Goal: Task Accomplishment & Management: Complete application form

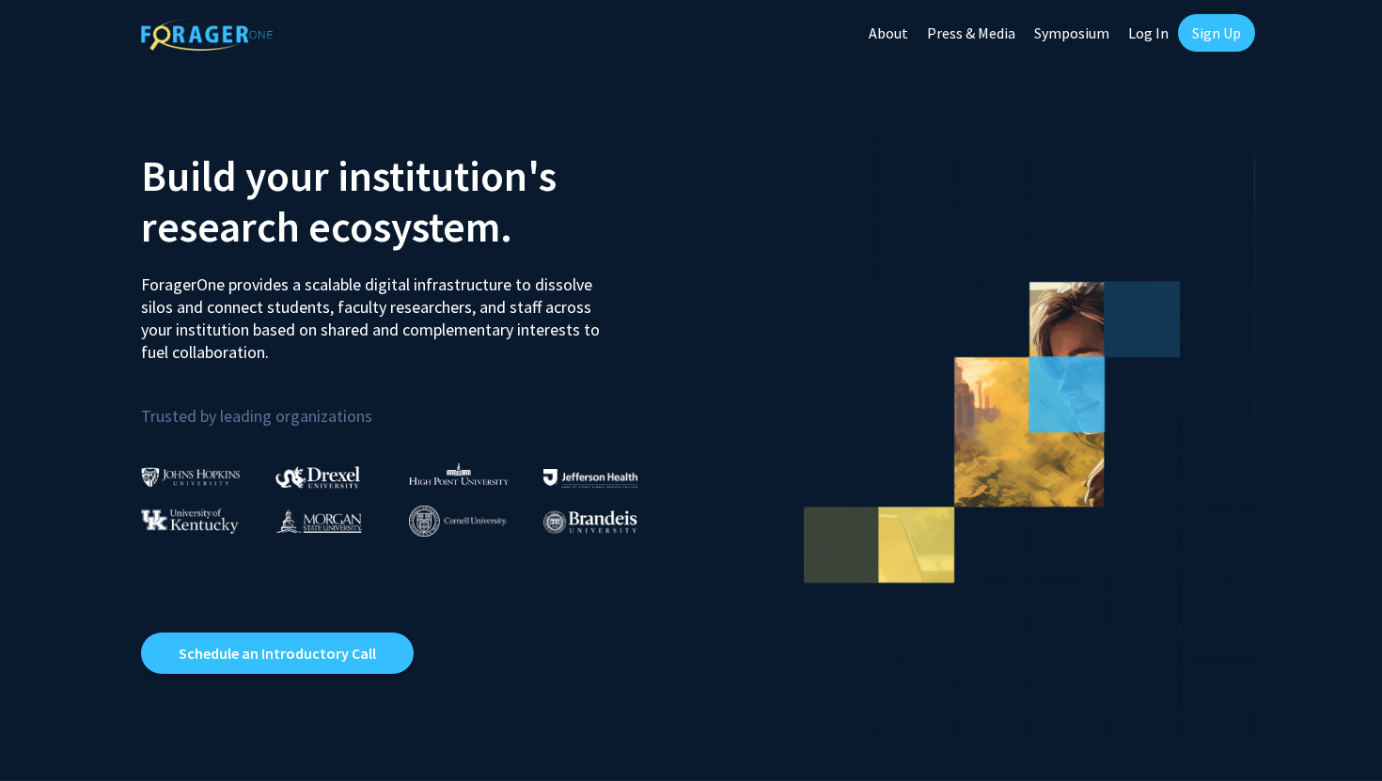
click at [1217, 25] on link "Sign Up" at bounding box center [1216, 33] width 77 height 38
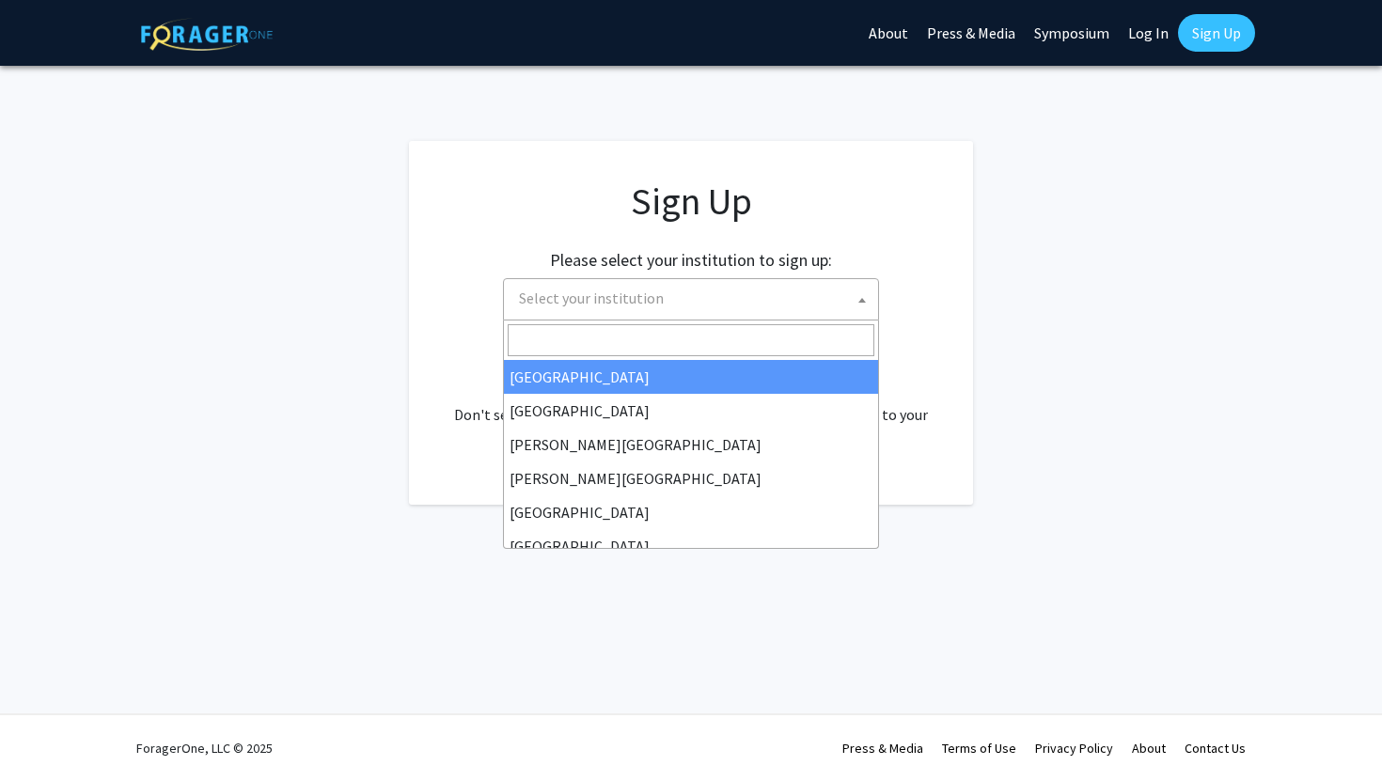
click at [718, 308] on span "Select your institution" at bounding box center [694, 298] width 367 height 39
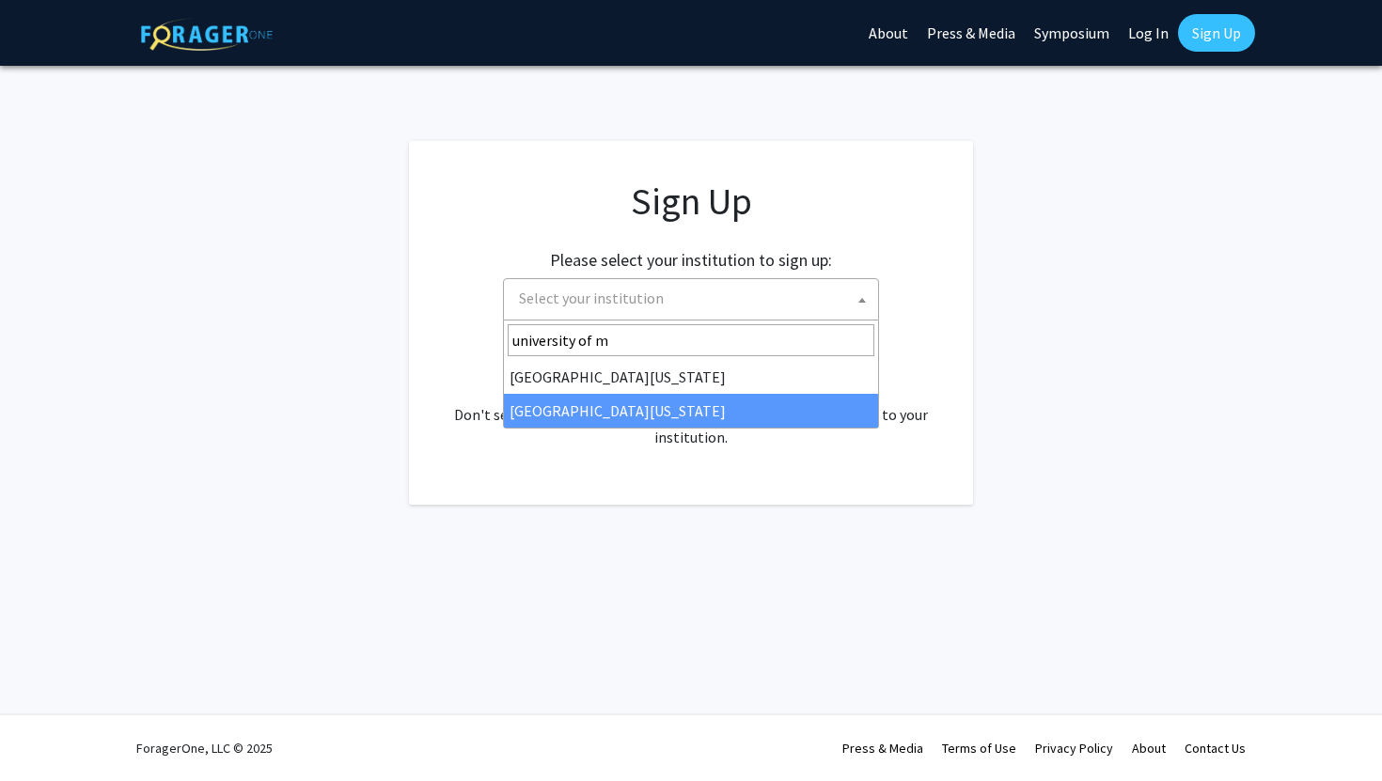
type input "university of m"
select select "33"
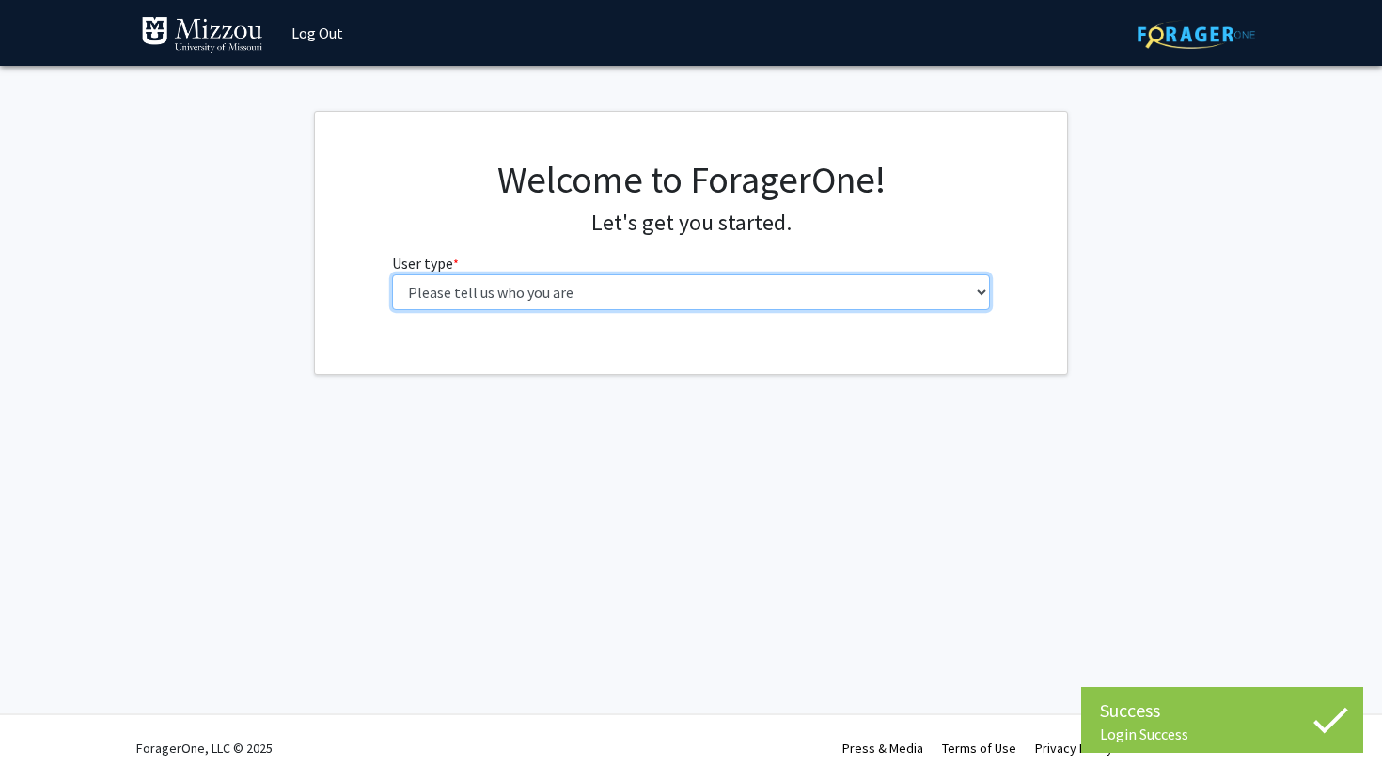
click at [544, 289] on select "Please tell us who you are Undergraduate Student Master's Student Doctoral Cand…" at bounding box center [691, 292] width 599 height 36
select select "1: undergrad"
click at [392, 274] on select "Please tell us who you are Undergraduate Student Master's Student Doctoral Cand…" at bounding box center [691, 292] width 599 height 36
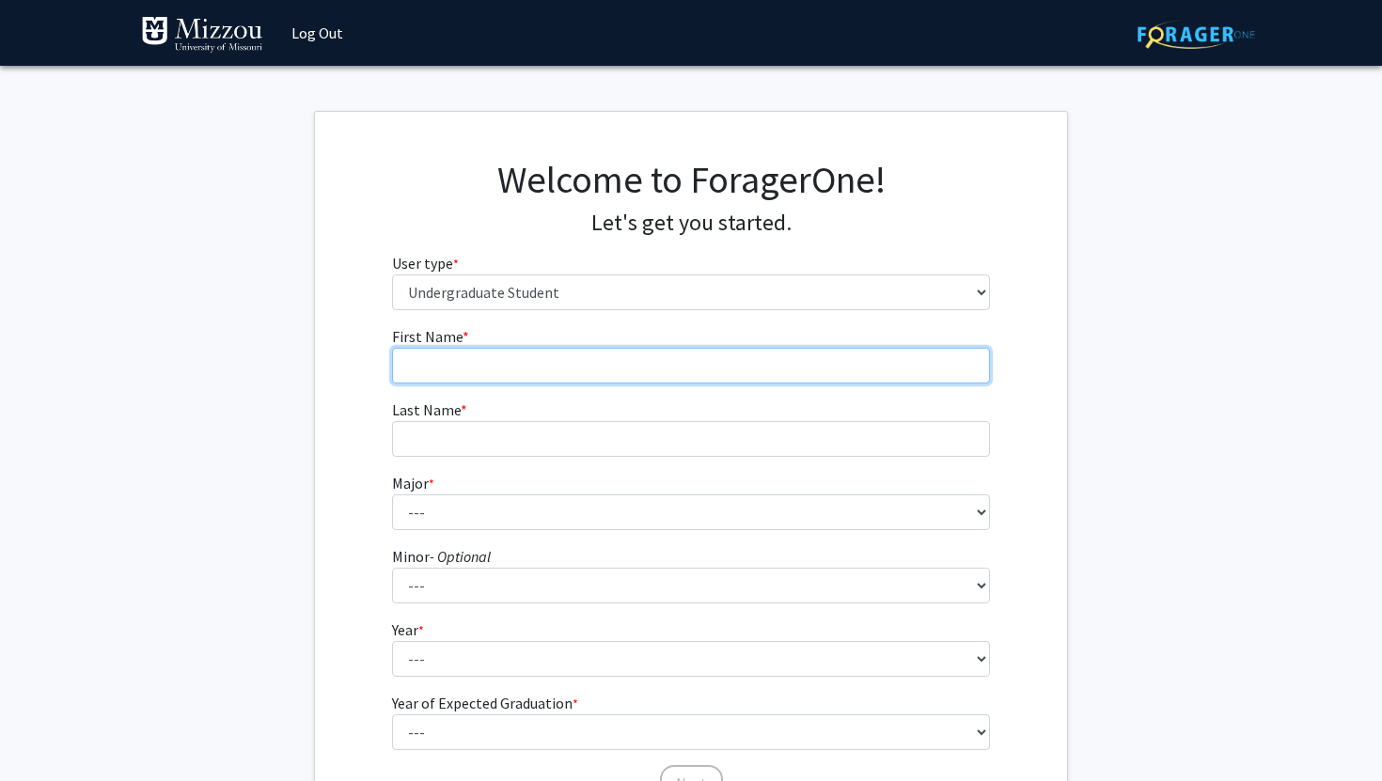
click at [587, 350] on input "First Name * required" at bounding box center [691, 366] width 599 height 36
type input "Alyssa"
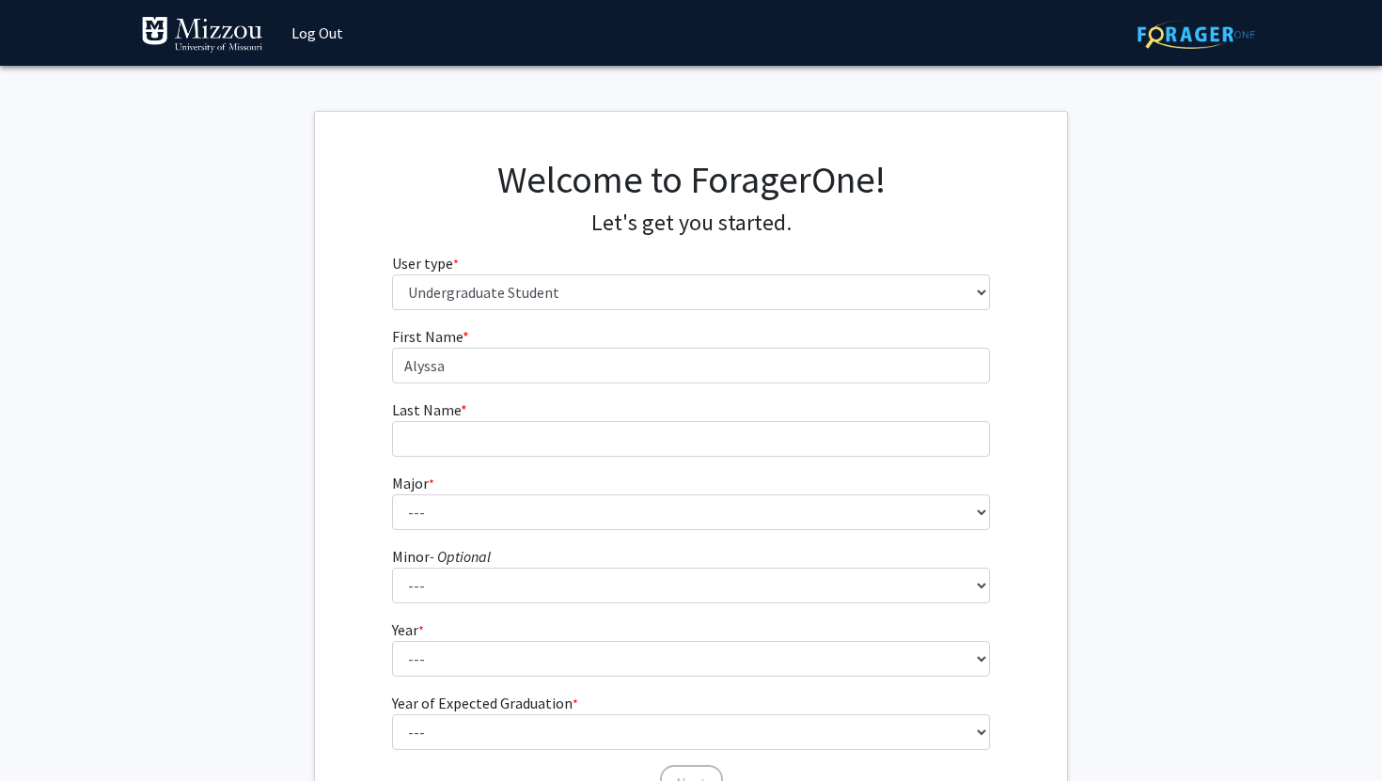
click at [548, 458] on form "First Name * required [PERSON_NAME] Last Name * required Major * required --- A…" at bounding box center [691, 554] width 599 height 459
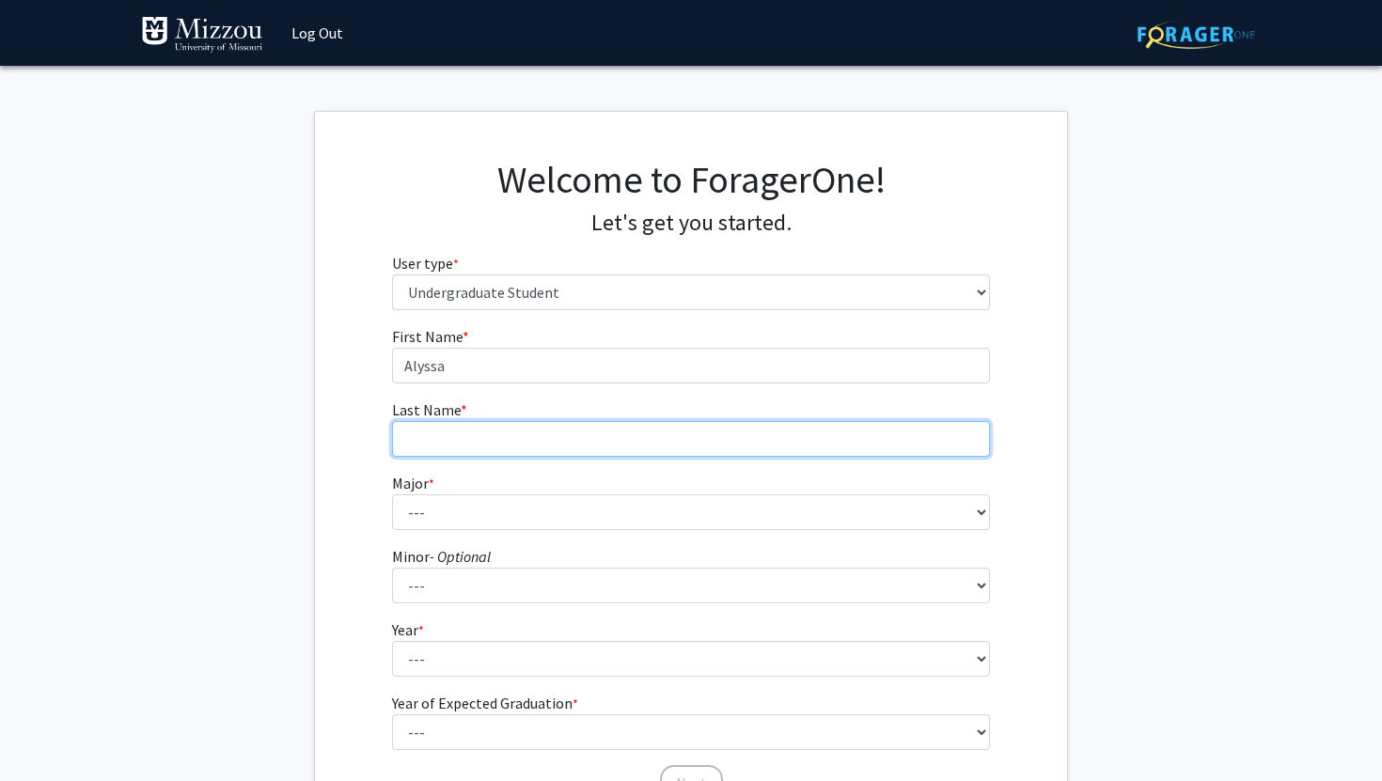
click at [528, 440] on input "Last Name * required" at bounding box center [691, 439] width 599 height 36
type input "[PERSON_NAME]"
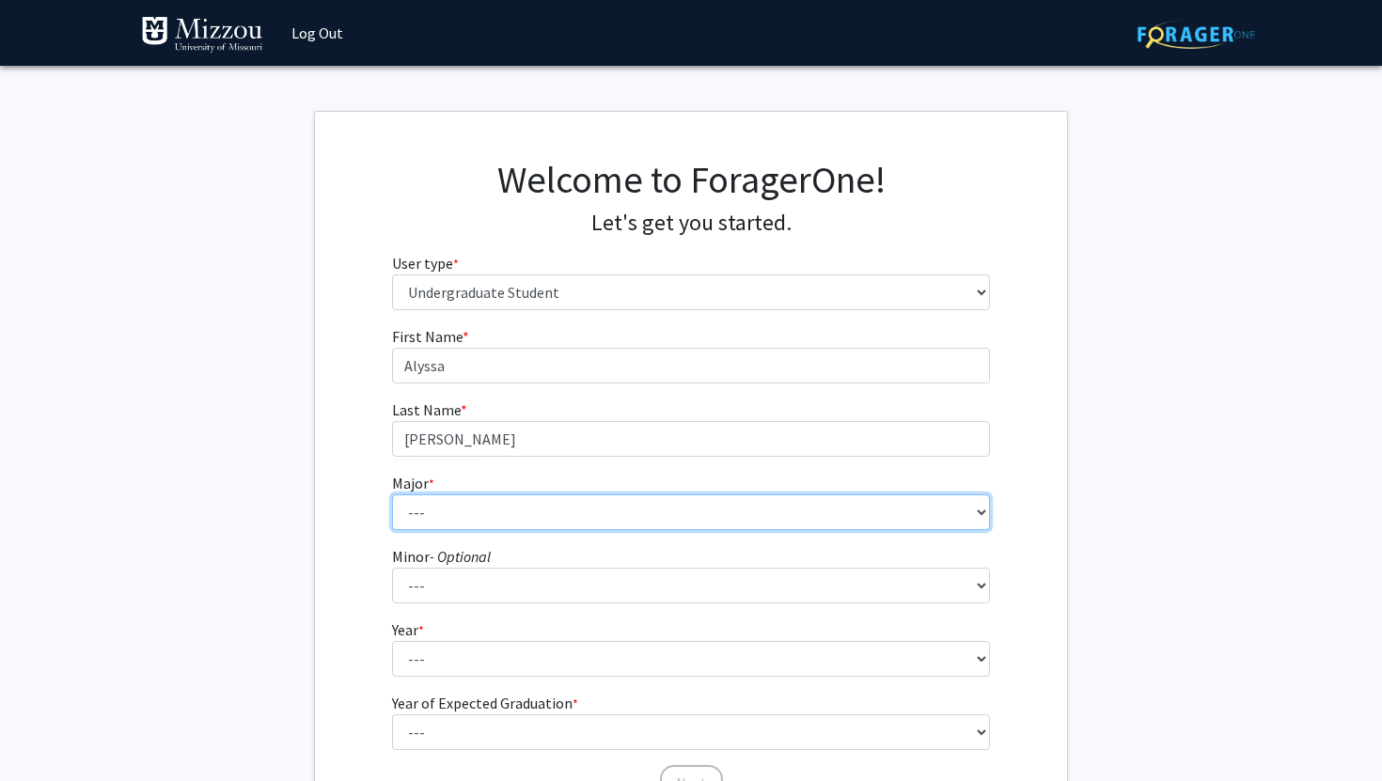
click at [509, 503] on select "--- Agribusiness Management Agricultural Education Agricultural Education: Comm…" at bounding box center [691, 512] width 599 height 36
select select "135: 2628"
click at [392, 494] on select "--- Agribusiness Management Agricultural Education Agricultural Education: Comm…" at bounding box center [691, 512] width 599 height 36
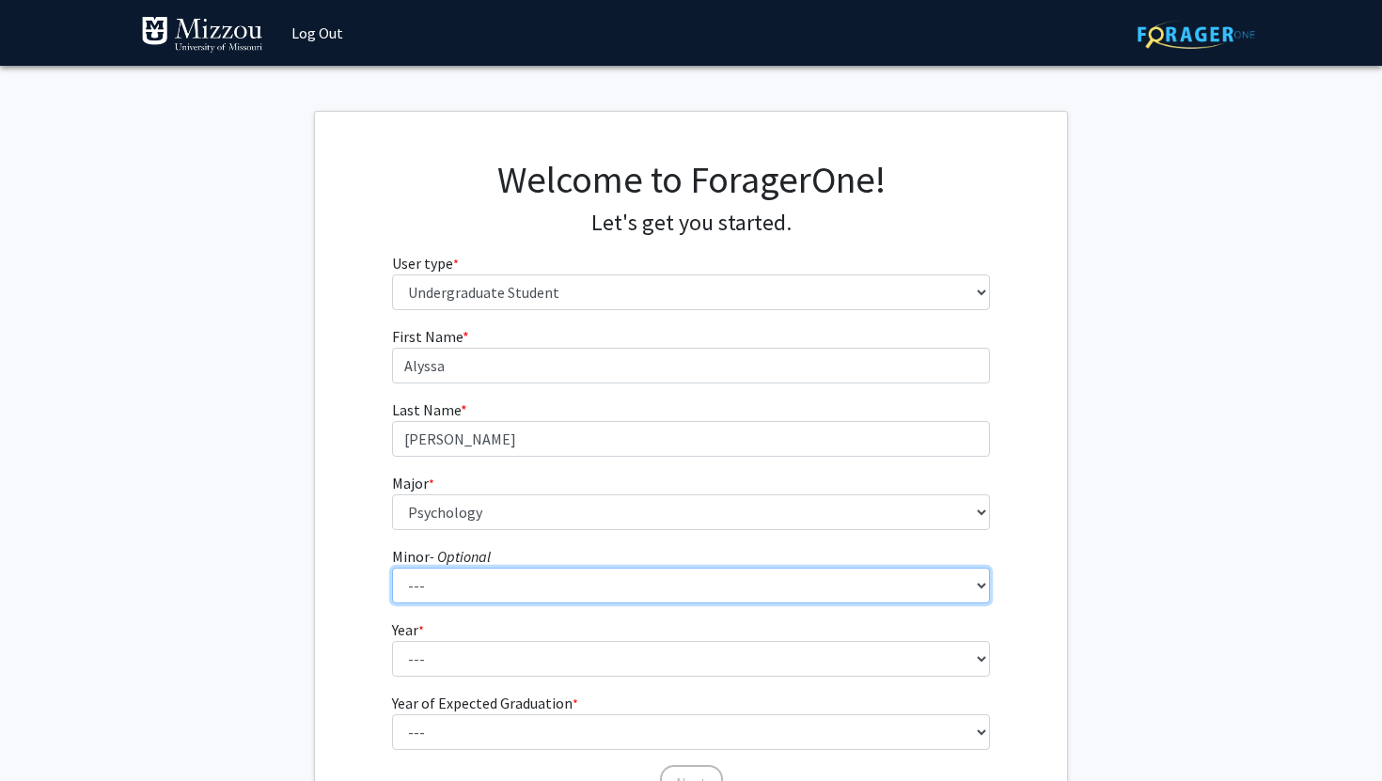
click at [508, 582] on select "--- Accountancy Aerospace Engineering Aerospace Studies Agribusiness Management…" at bounding box center [691, 586] width 599 height 36
select select "29: 1985"
click at [392, 568] on select "--- Accountancy Aerospace Engineering Aerospace Studies Agribusiness Management…" at bounding box center [691, 586] width 599 height 36
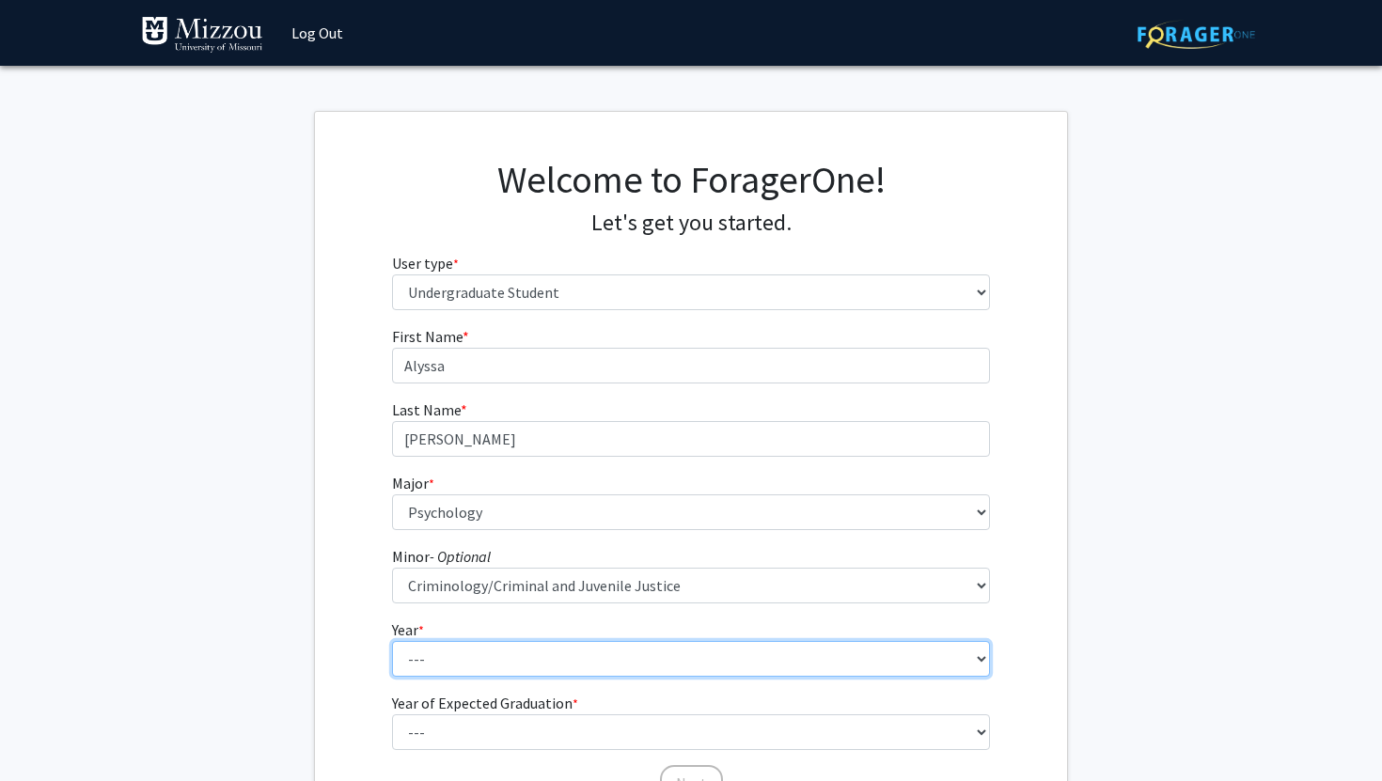
click at [487, 647] on select "--- First-year Sophomore Junior Senior Postbaccalaureate Certificate" at bounding box center [691, 659] width 599 height 36
select select "4: senior"
click at [392, 641] on select "--- First-year Sophomore Junior Senior Postbaccalaureate Certificate" at bounding box center [691, 659] width 599 height 36
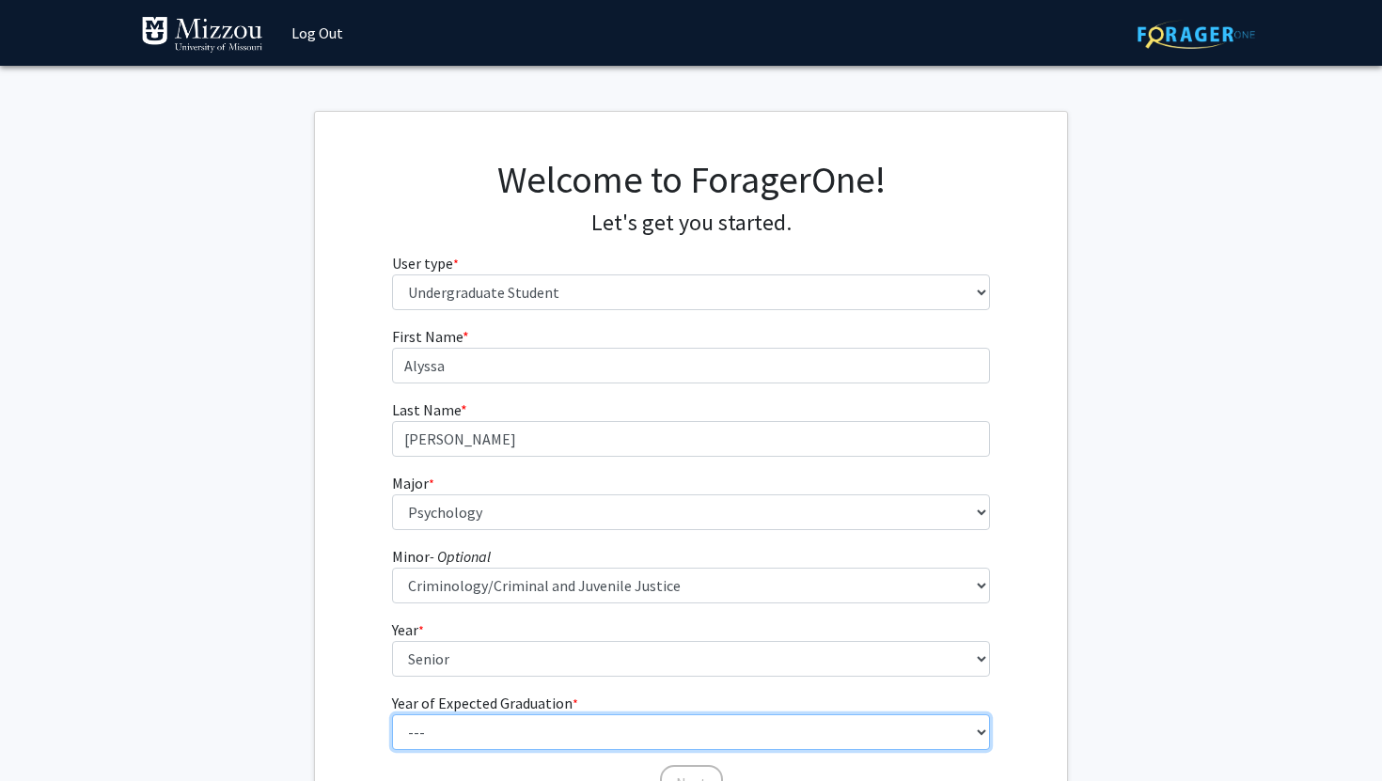
click at [481, 736] on select "--- 2025 2026 2027 2028 2029 2030 2031 2032 2033 2034" at bounding box center [691, 732] width 599 height 36
select select "2: 2026"
click at [392, 714] on select "--- 2025 2026 2027 2028 2029 2030 2031 2032 2033 2034" at bounding box center [691, 732] width 599 height 36
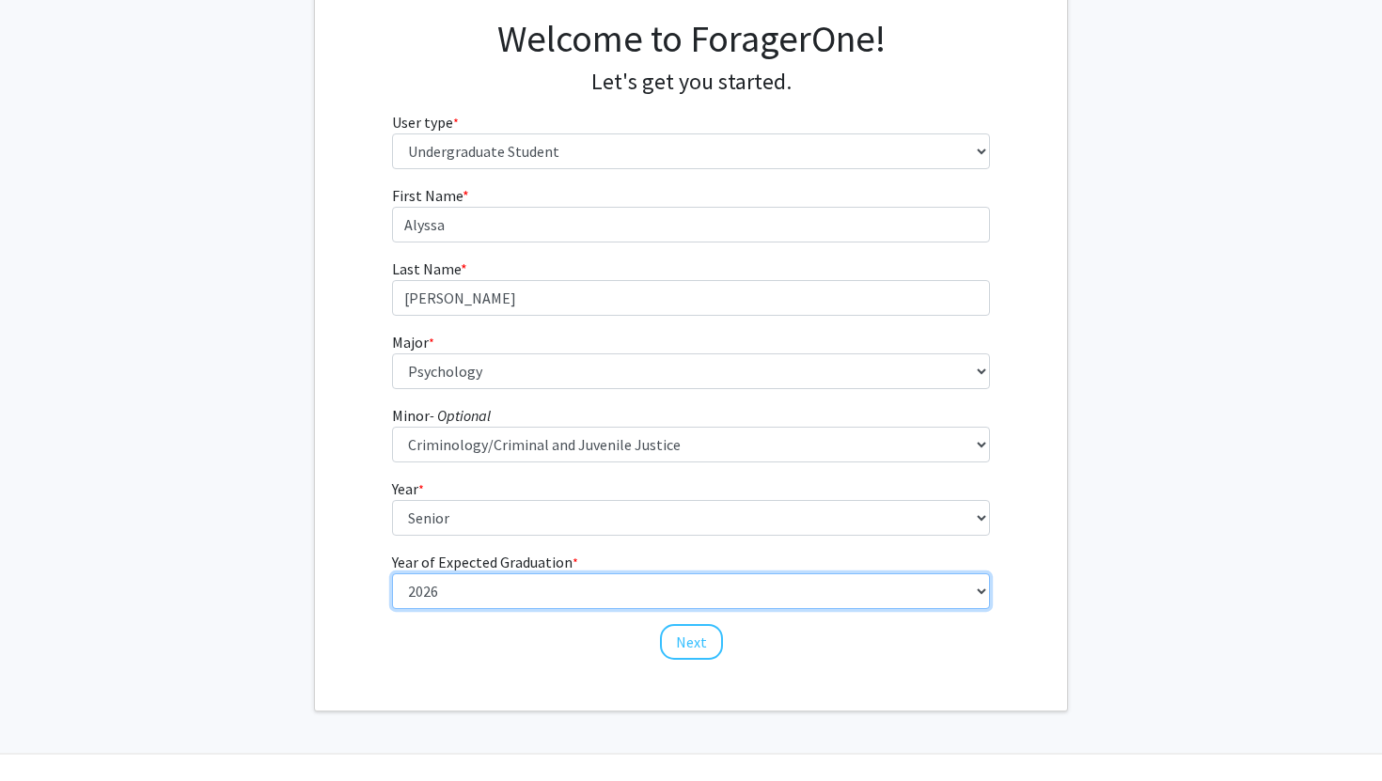
scroll to position [158, 0]
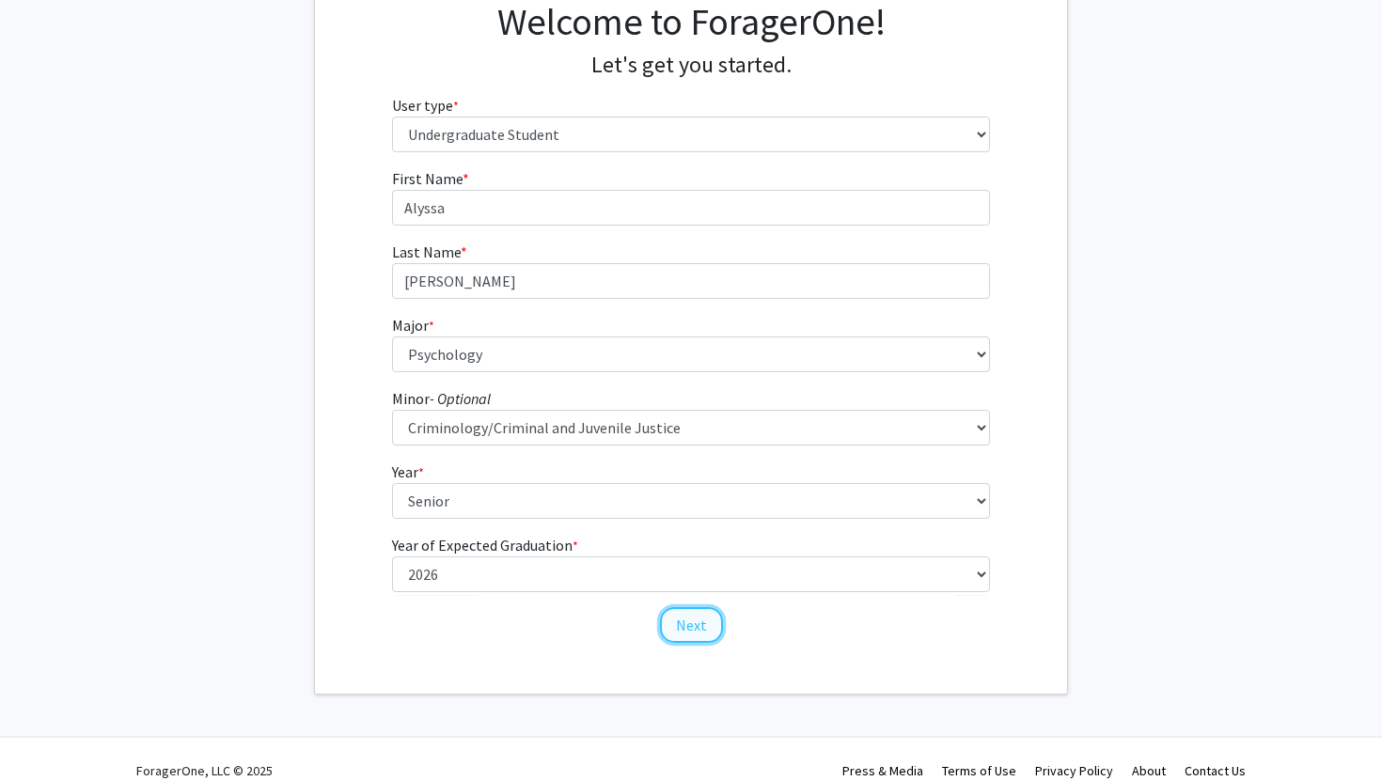
click at [686, 622] on button "Next" at bounding box center [691, 625] width 63 height 36
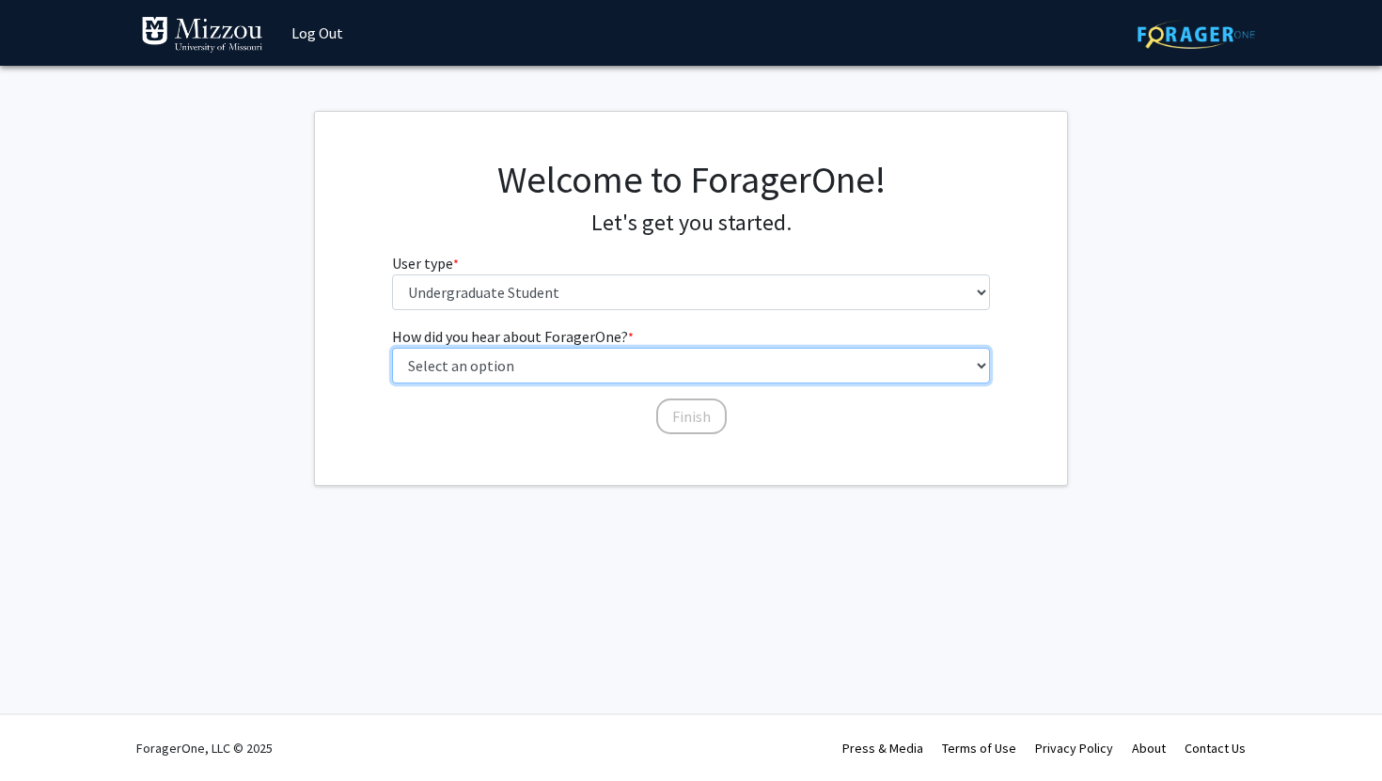
click at [576, 358] on select "Select an option Peer/student recommendation Faculty/staff recommendation Unive…" at bounding box center [691, 366] width 599 height 36
select select "2: faculty_recommendation"
click at [392, 348] on select "Select an option Peer/student recommendation Faculty/staff recommendation Unive…" at bounding box center [691, 366] width 599 height 36
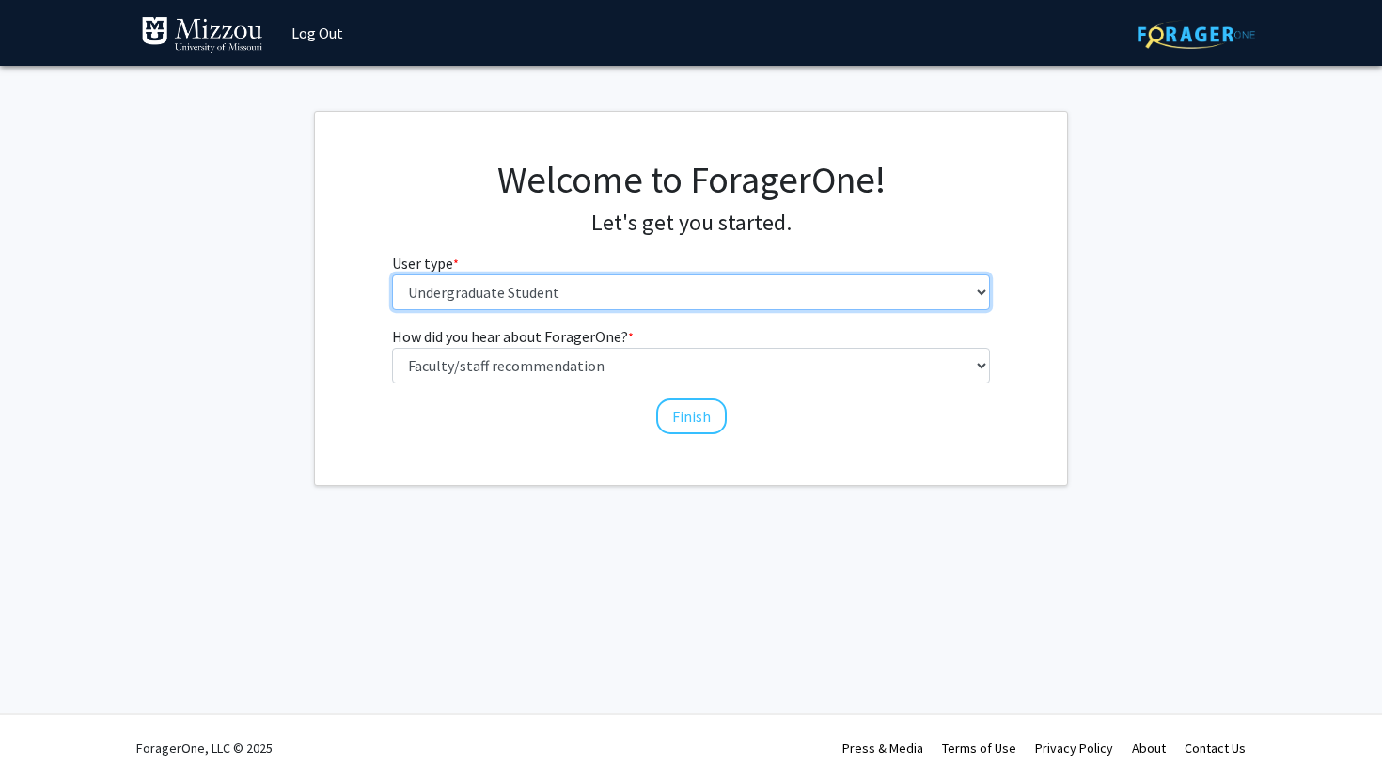
click at [582, 289] on select "Please tell us who you are Undergraduate Student Master's Student Doctoral Cand…" at bounding box center [691, 292] width 599 height 36
click at [392, 274] on select "Please tell us who you are Undergraduate Student Master's Student Doctoral Cand…" at bounding box center [691, 292] width 599 height 36
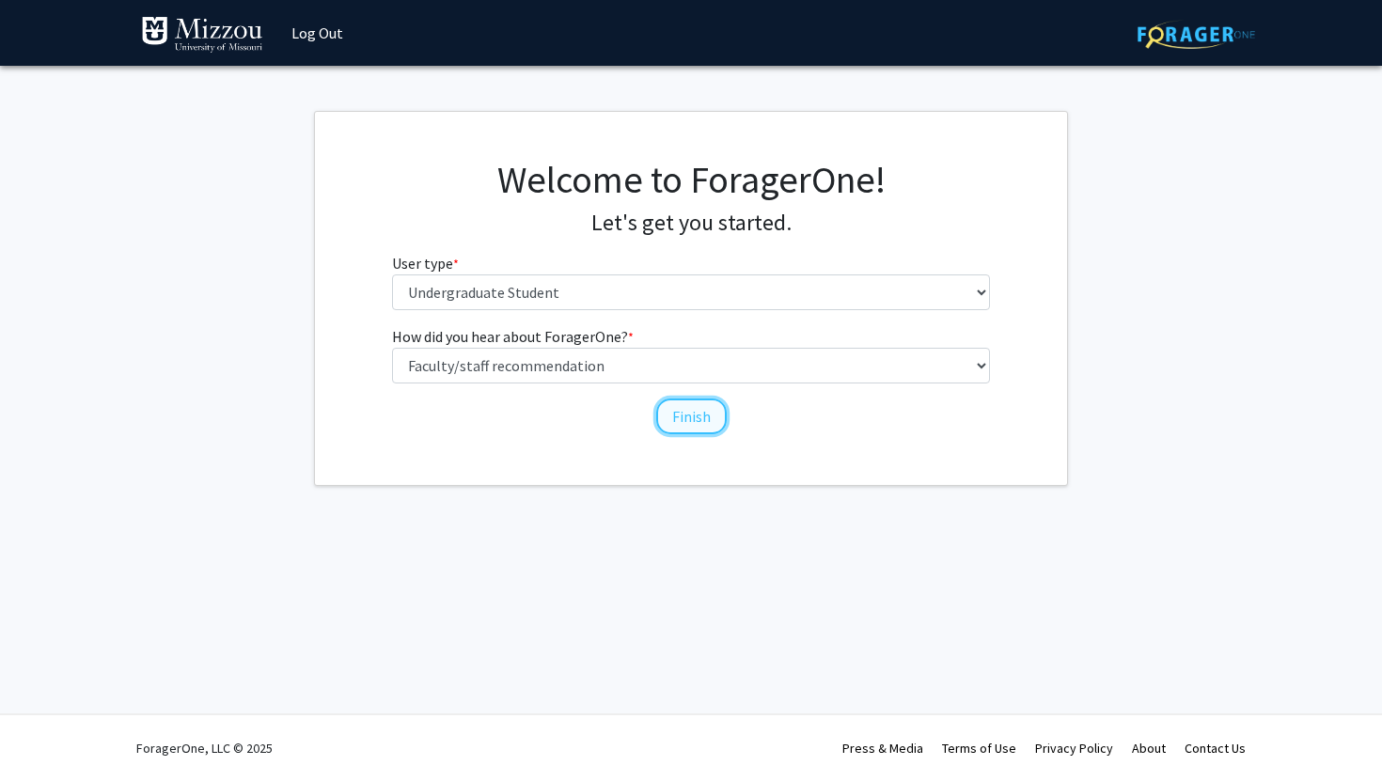
click at [665, 409] on button "Finish" at bounding box center [691, 417] width 70 height 36
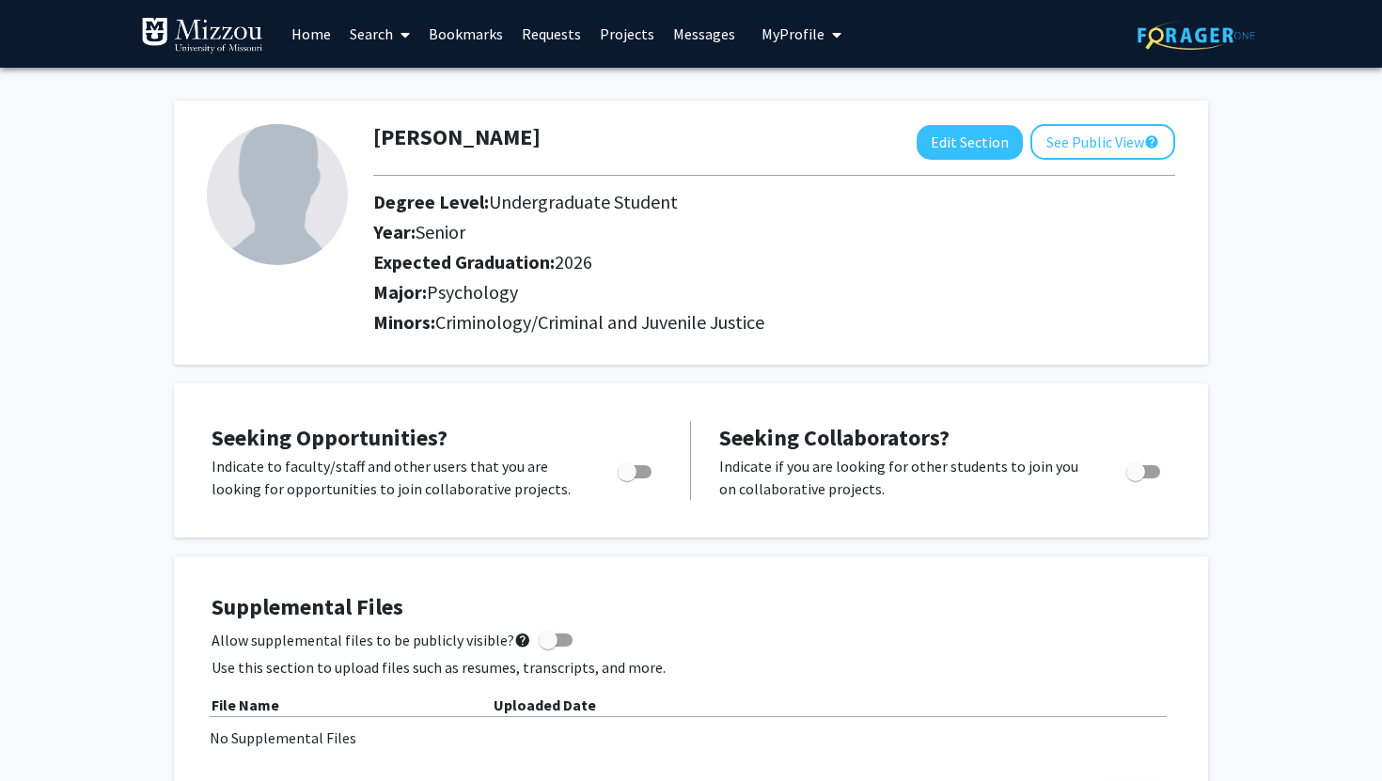
click at [365, 44] on link "Search" at bounding box center [379, 34] width 79 height 66
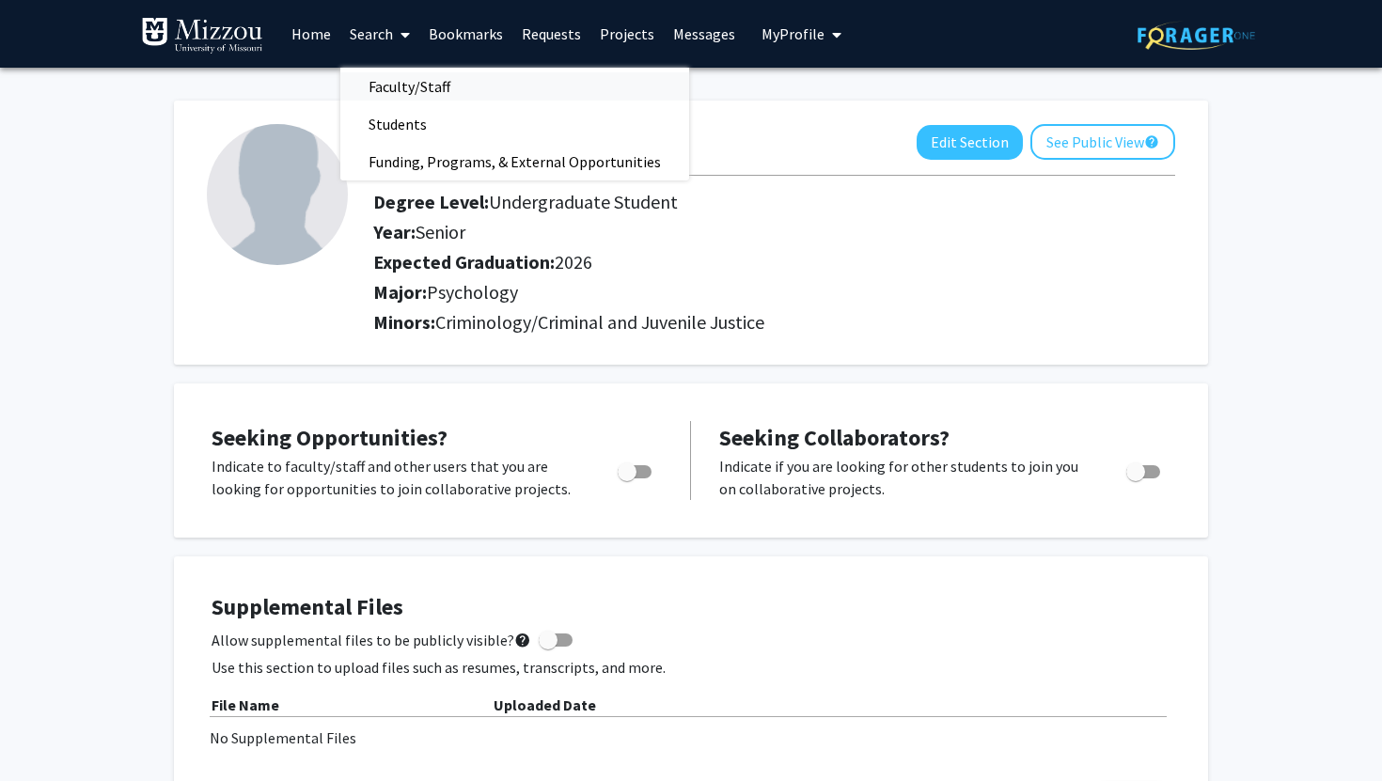
click at [384, 81] on span "Faculty/Staff" at bounding box center [409, 87] width 138 height 38
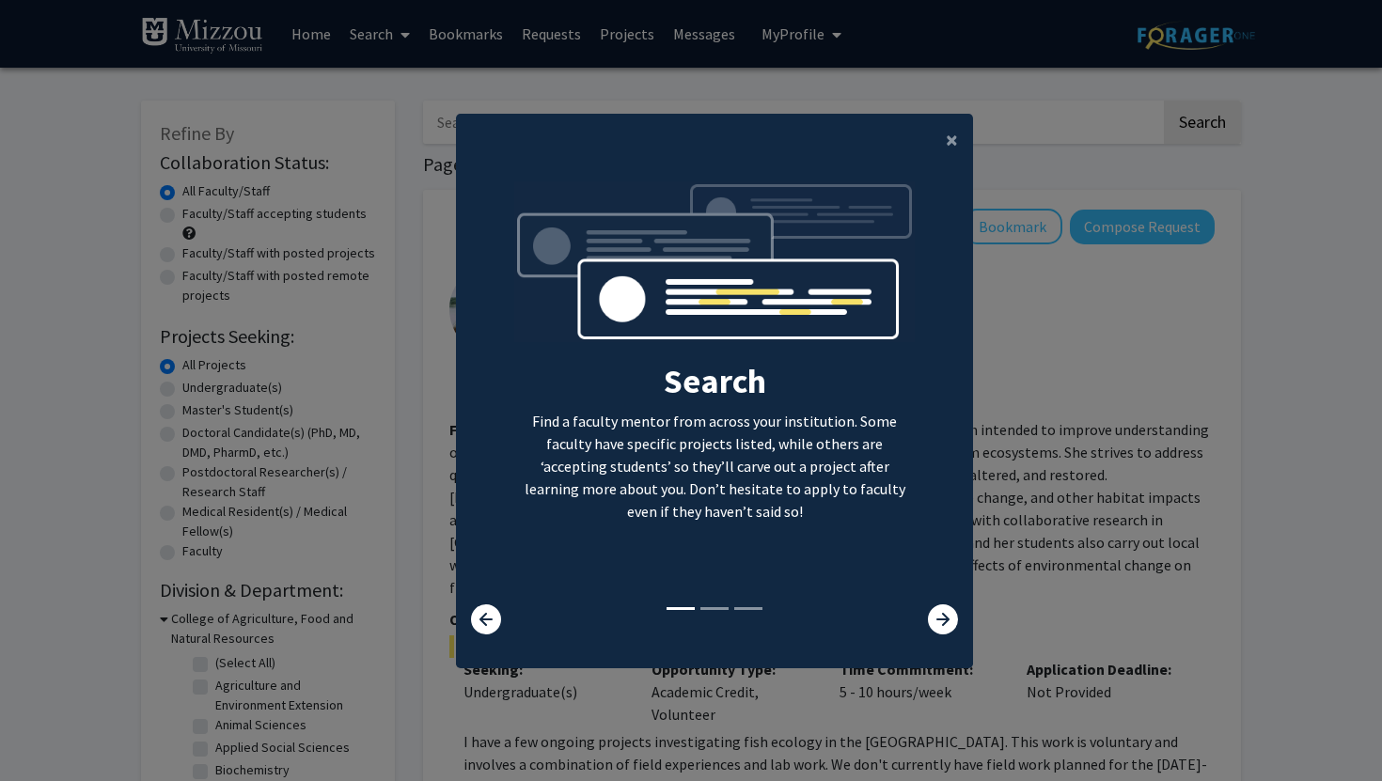
click at [934, 635] on div "Search Find a faculty mentor from across your institution. Some faculty have sp…" at bounding box center [714, 407] width 517 height 483
click at [943, 628] on icon at bounding box center [943, 619] width 30 height 30
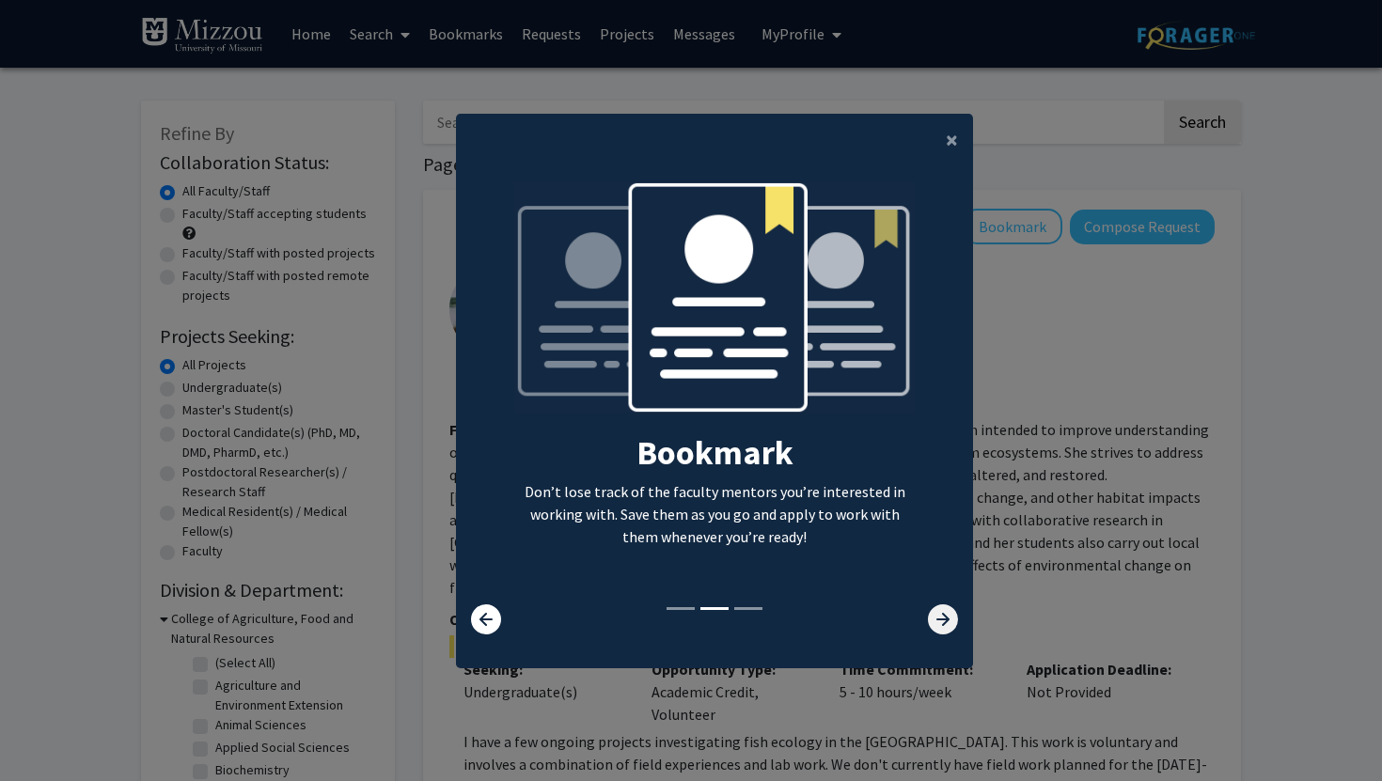
click at [942, 620] on icon at bounding box center [943, 619] width 30 height 30
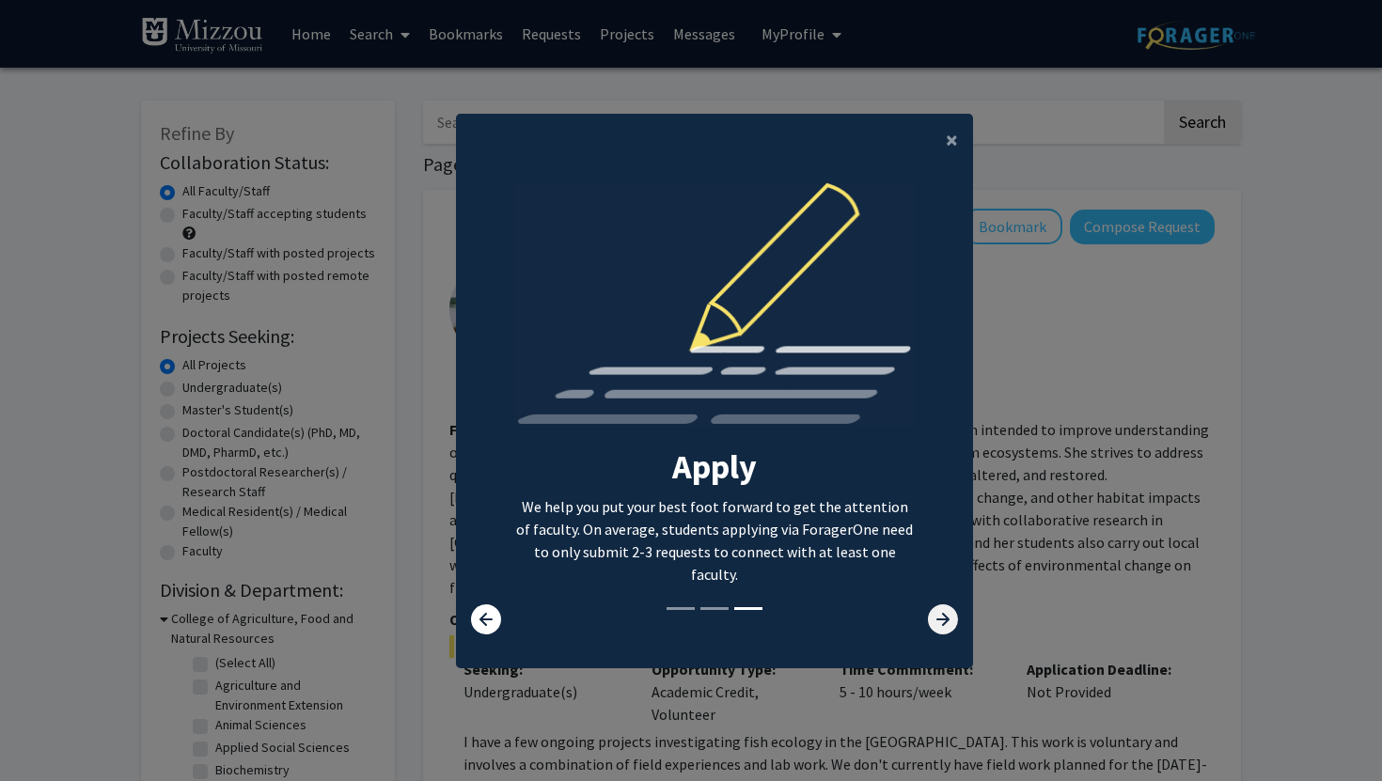
click at [942, 620] on icon at bounding box center [943, 619] width 30 height 30
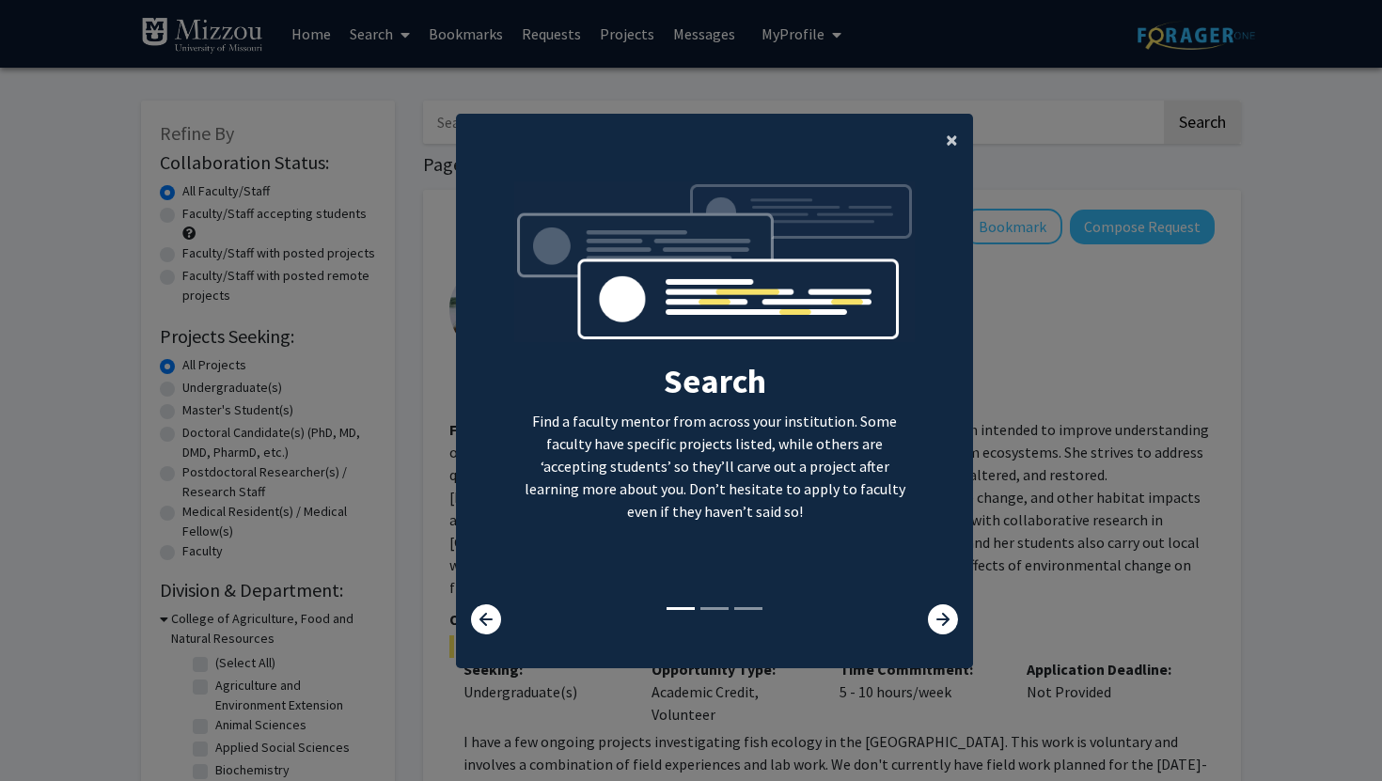
click at [944, 128] on button "×" at bounding box center [952, 140] width 42 height 53
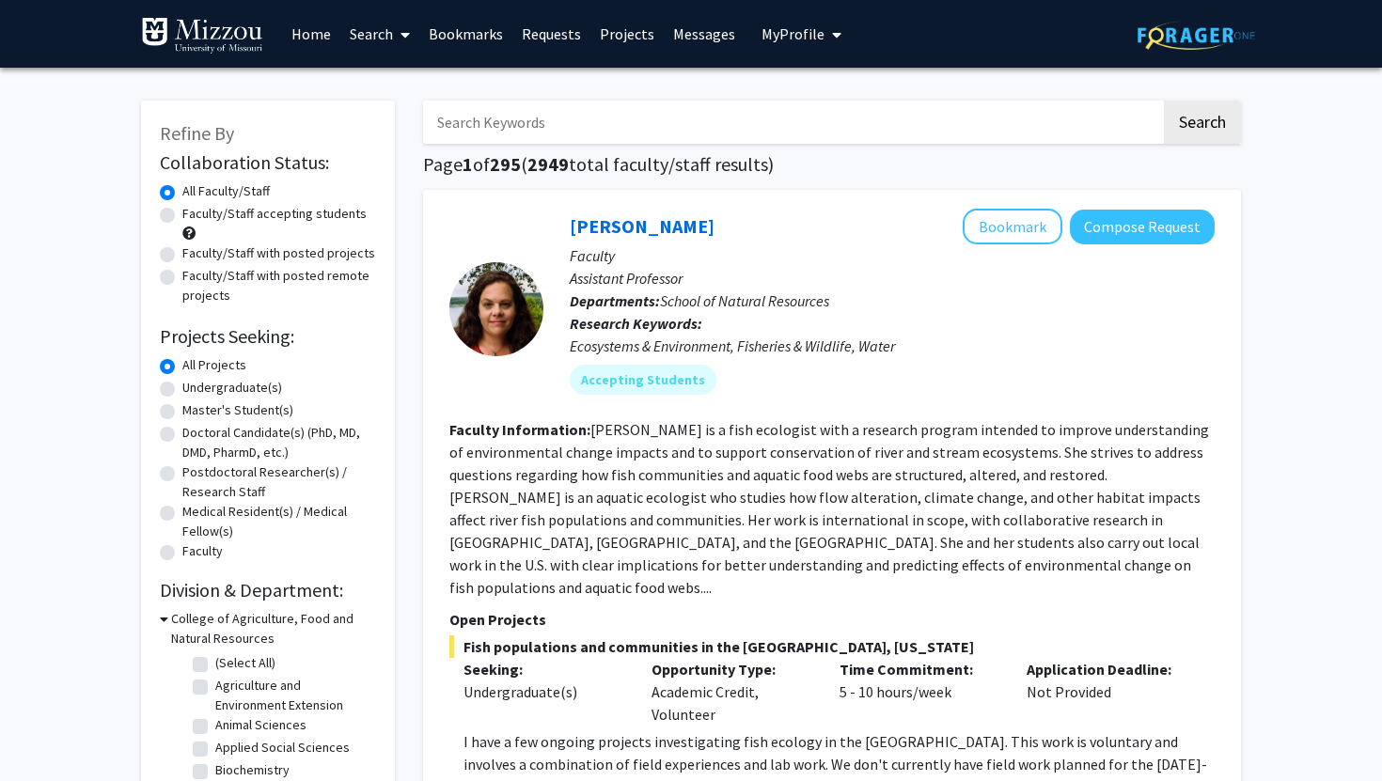
click at [710, 120] on input "Search Keywords" at bounding box center [792, 122] width 738 height 43
type input "Dr. Ellis-Kalton"
click at [1164, 101] on button "Search" at bounding box center [1202, 122] width 77 height 43
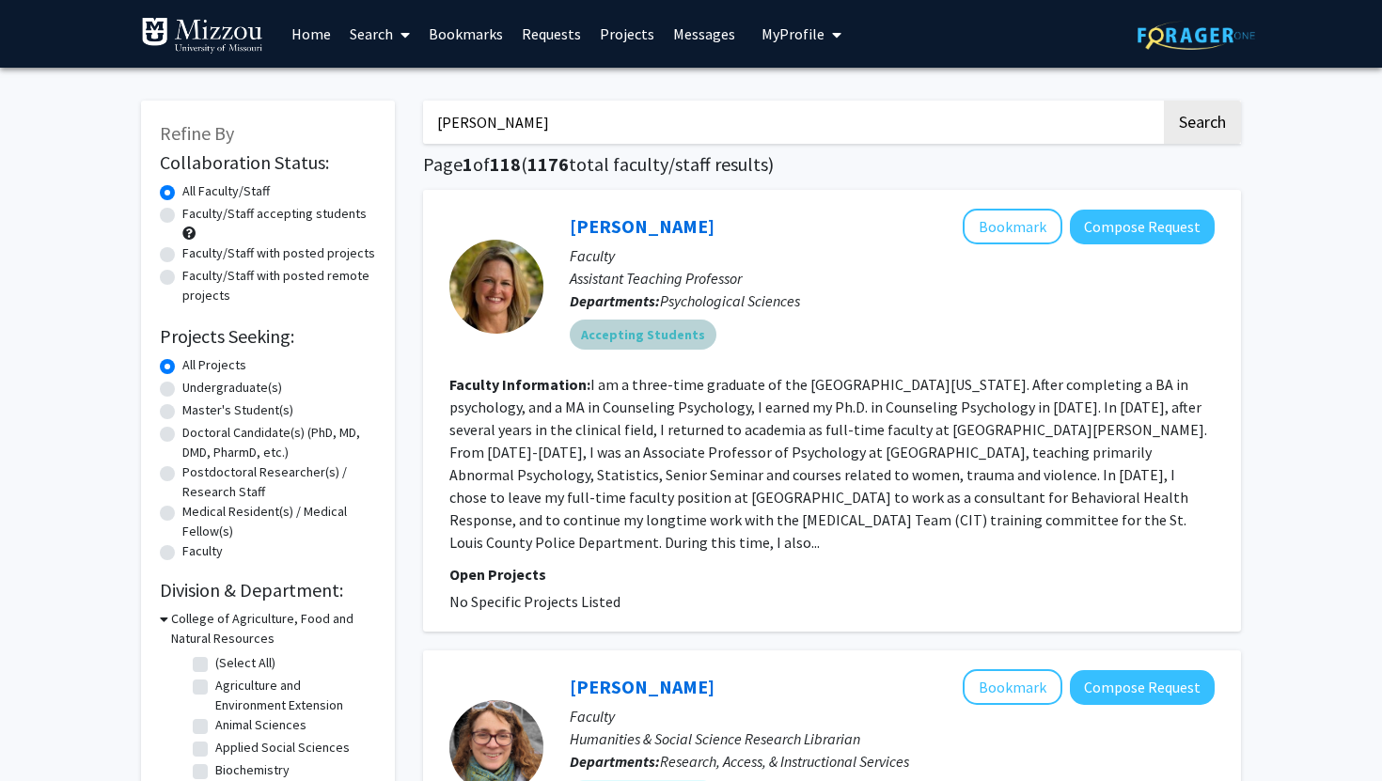
click at [663, 339] on mat-chip "Accepting Students" at bounding box center [643, 335] width 147 height 30
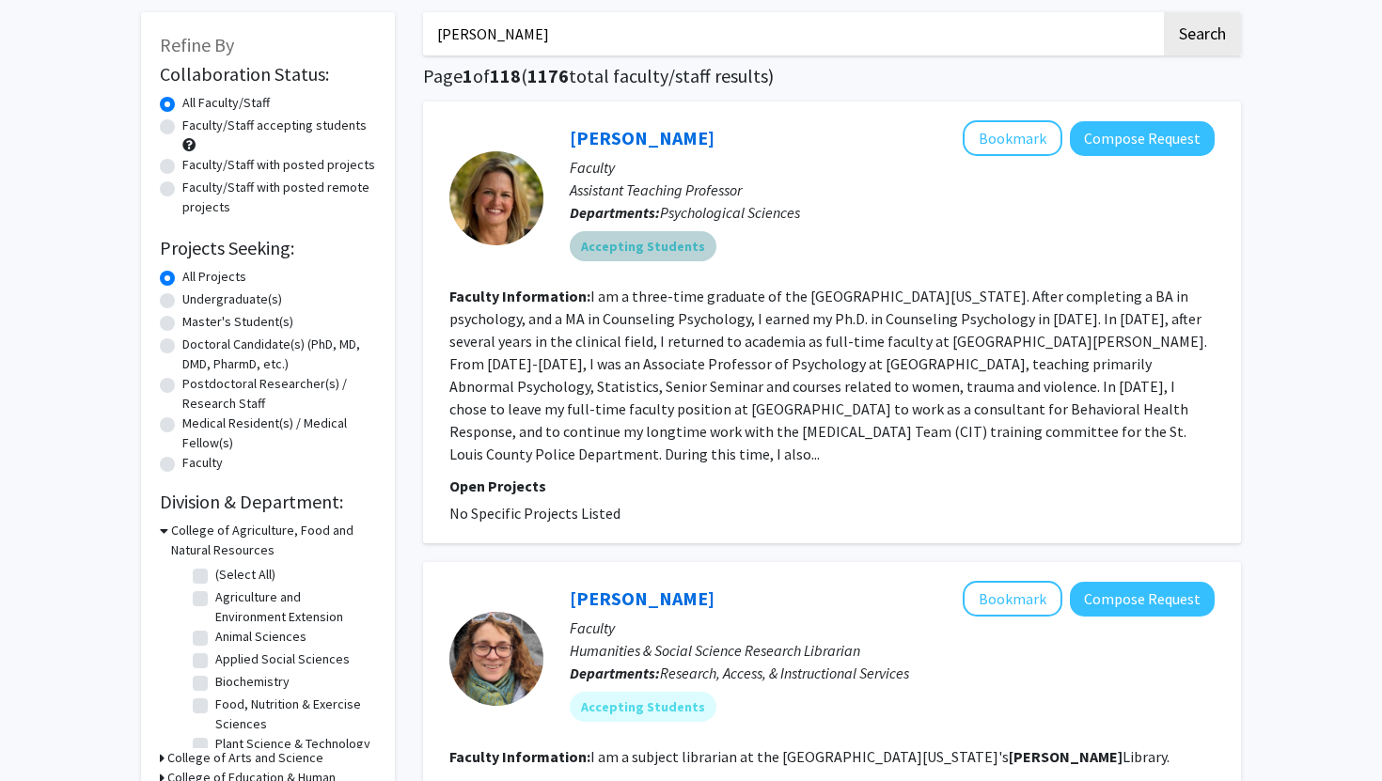
scroll to position [95, 0]
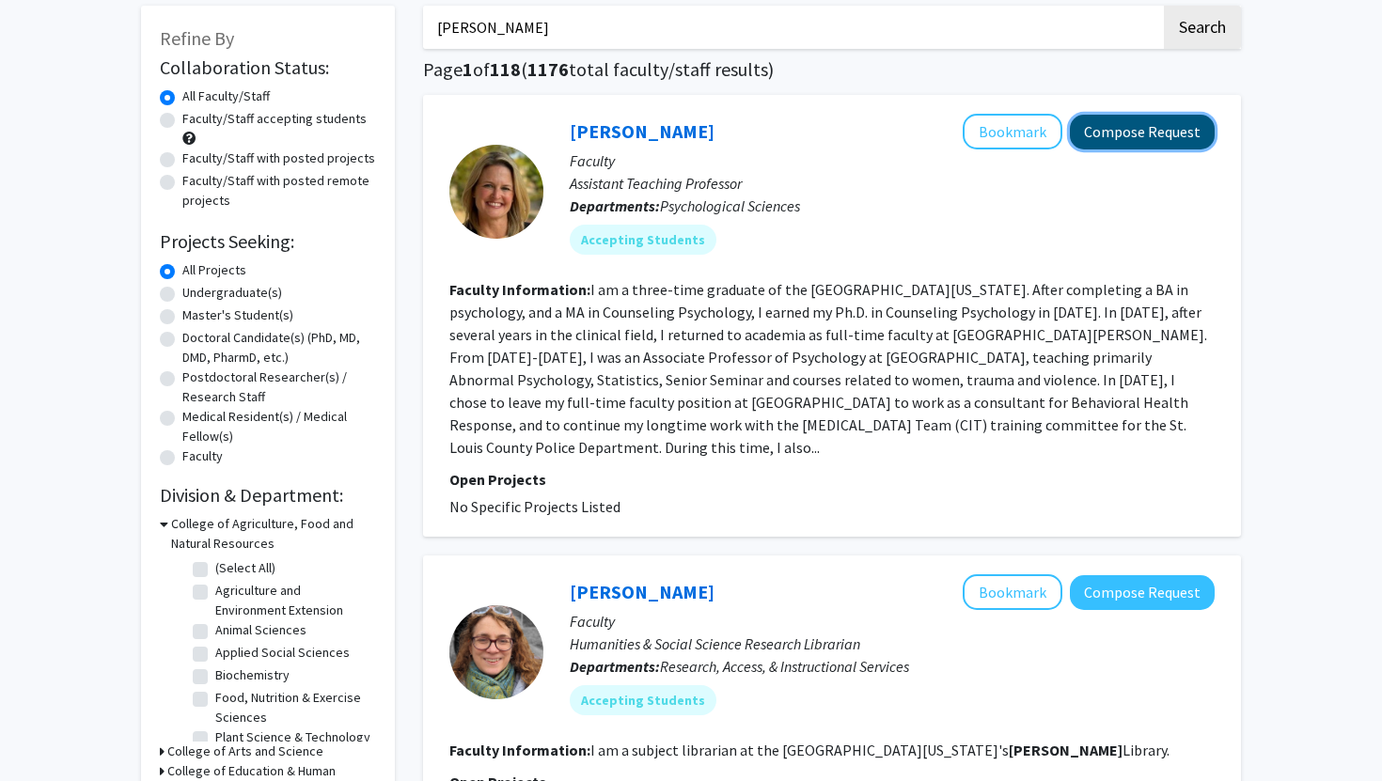
click at [1167, 143] on button "Compose Request" at bounding box center [1142, 132] width 145 height 35
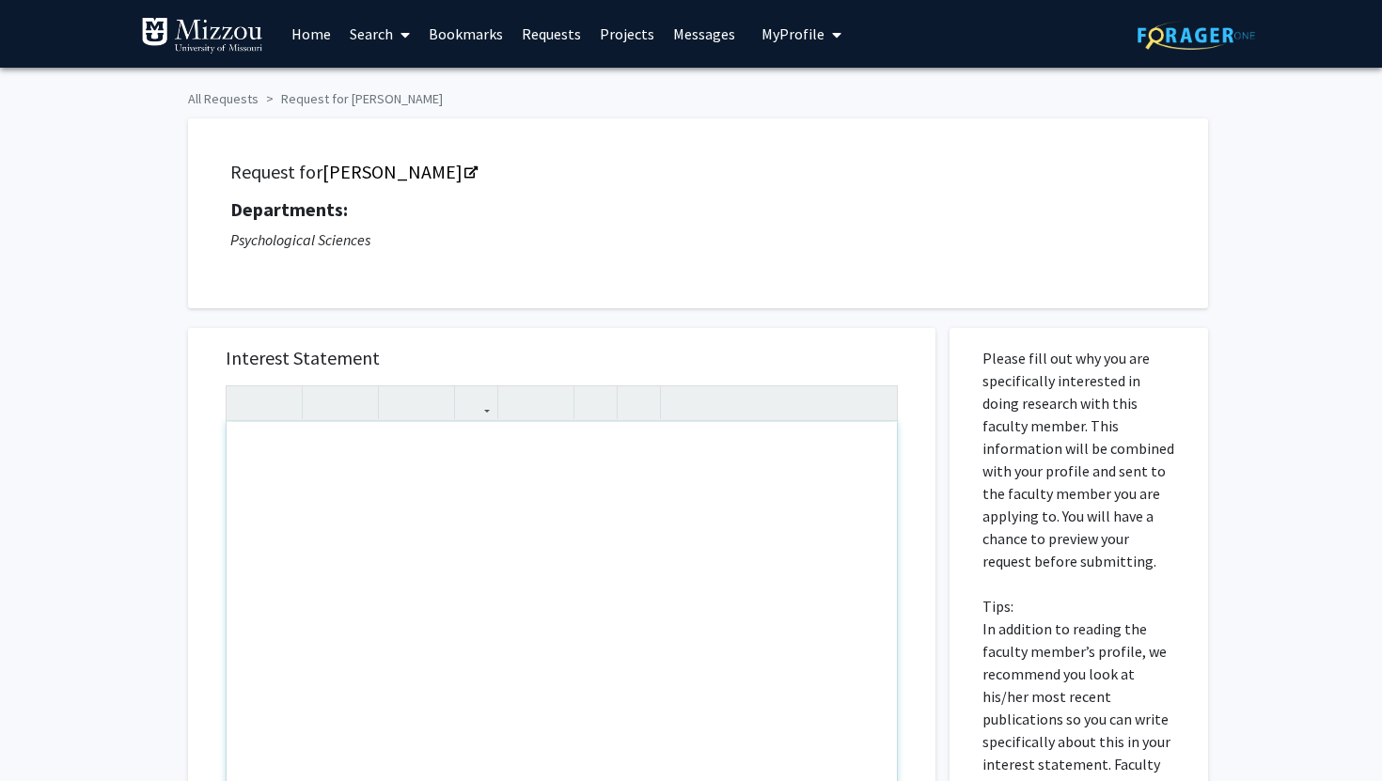
click at [384, 475] on div "Note to users with screen readers: Please press Alt+0 or Option+0 to deactivate…" at bounding box center [562, 637] width 670 height 430
click at [332, 452] on div "I am completeing this activity for PSYCH 3020-02." at bounding box center [562, 637] width 670 height 430
type textarea "I am completing this activity for PSYCH 3020-02.&nbsp;"
click at [633, 460] on div "I am completing this activity for PSYCH 3020-02." at bounding box center [562, 637] width 670 height 430
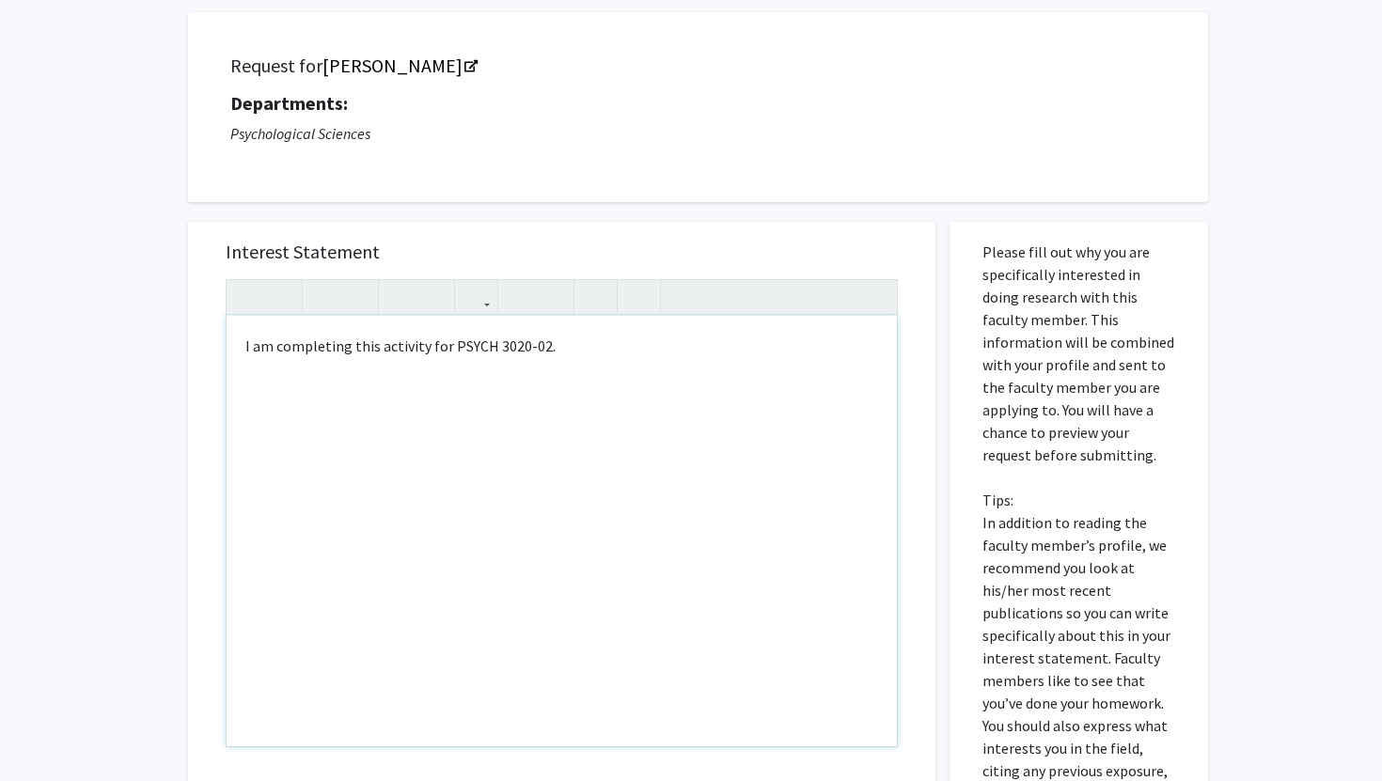
scroll to position [477, 0]
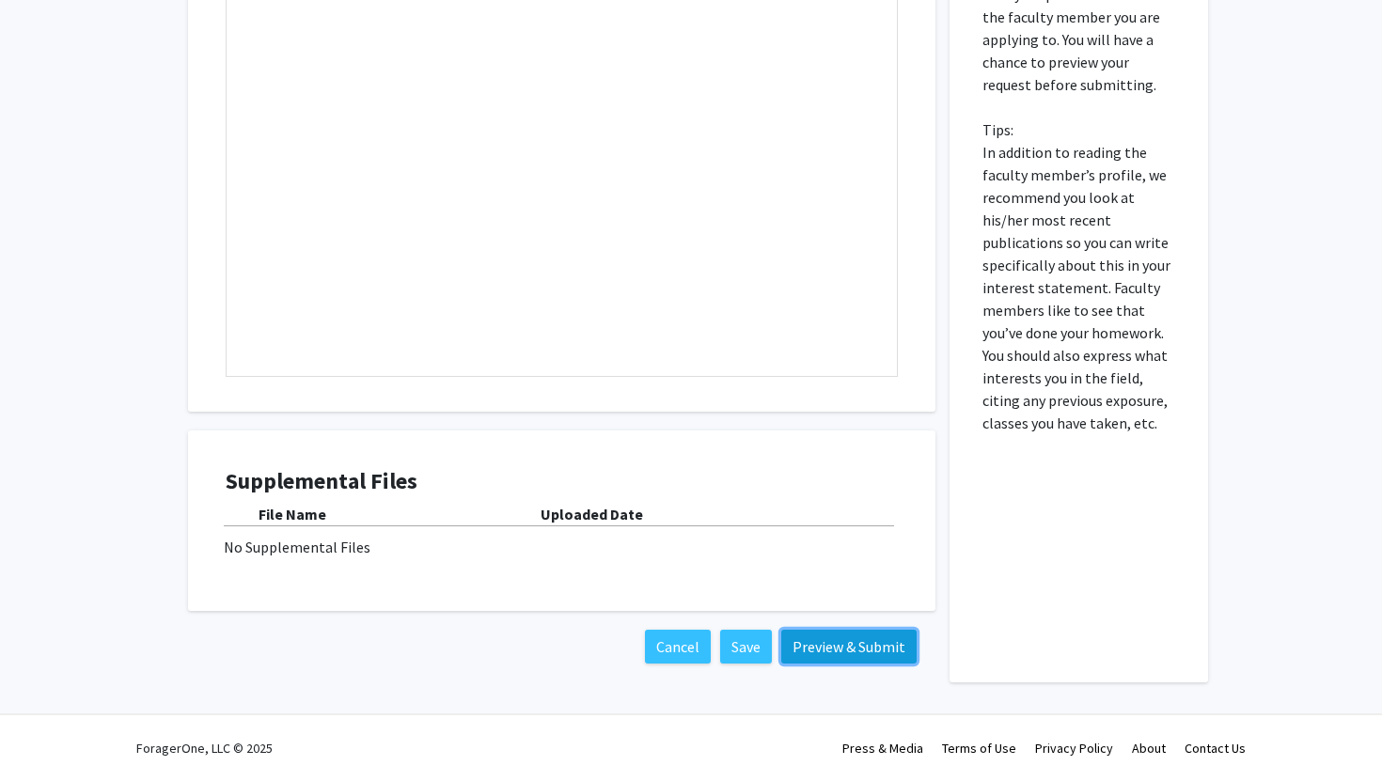
click at [869, 649] on button "Preview & Submit" at bounding box center [848, 647] width 135 height 34
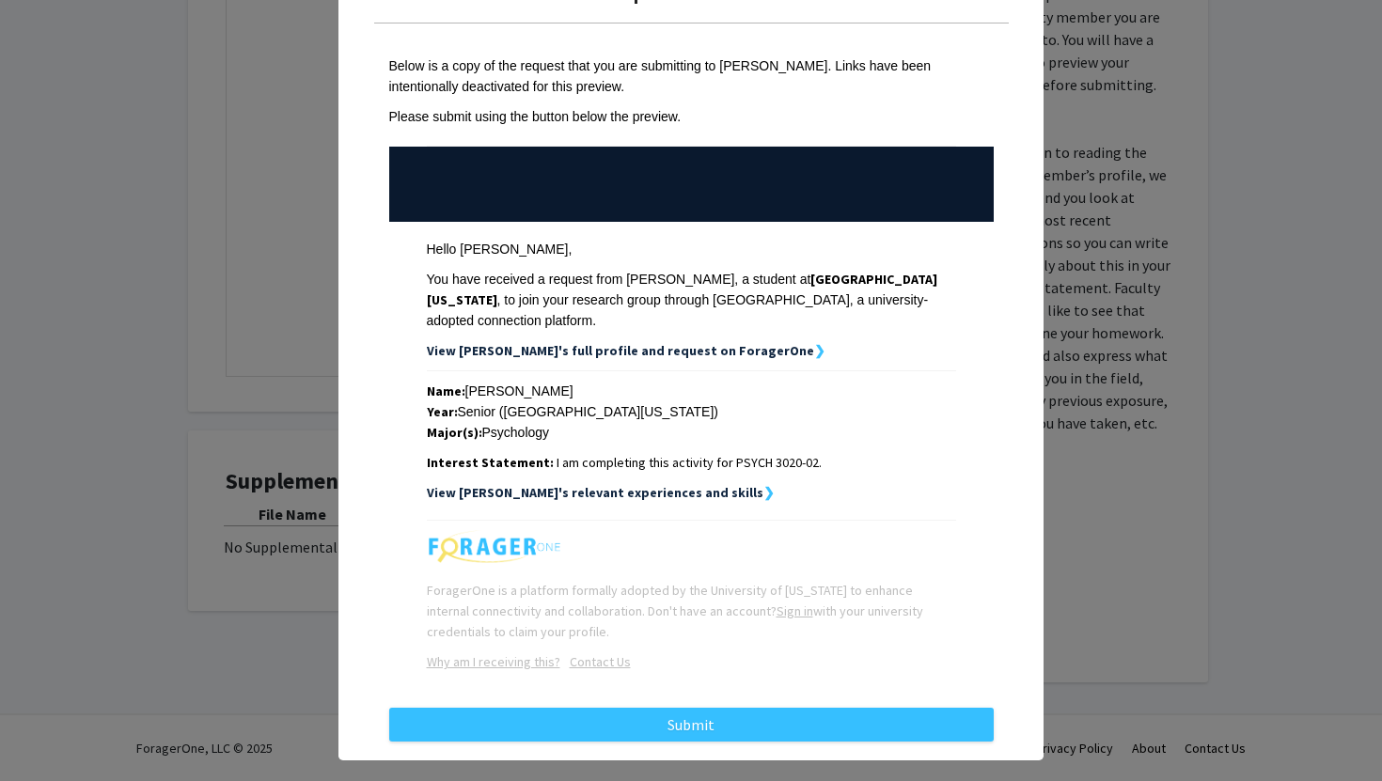
scroll to position [70, 0]
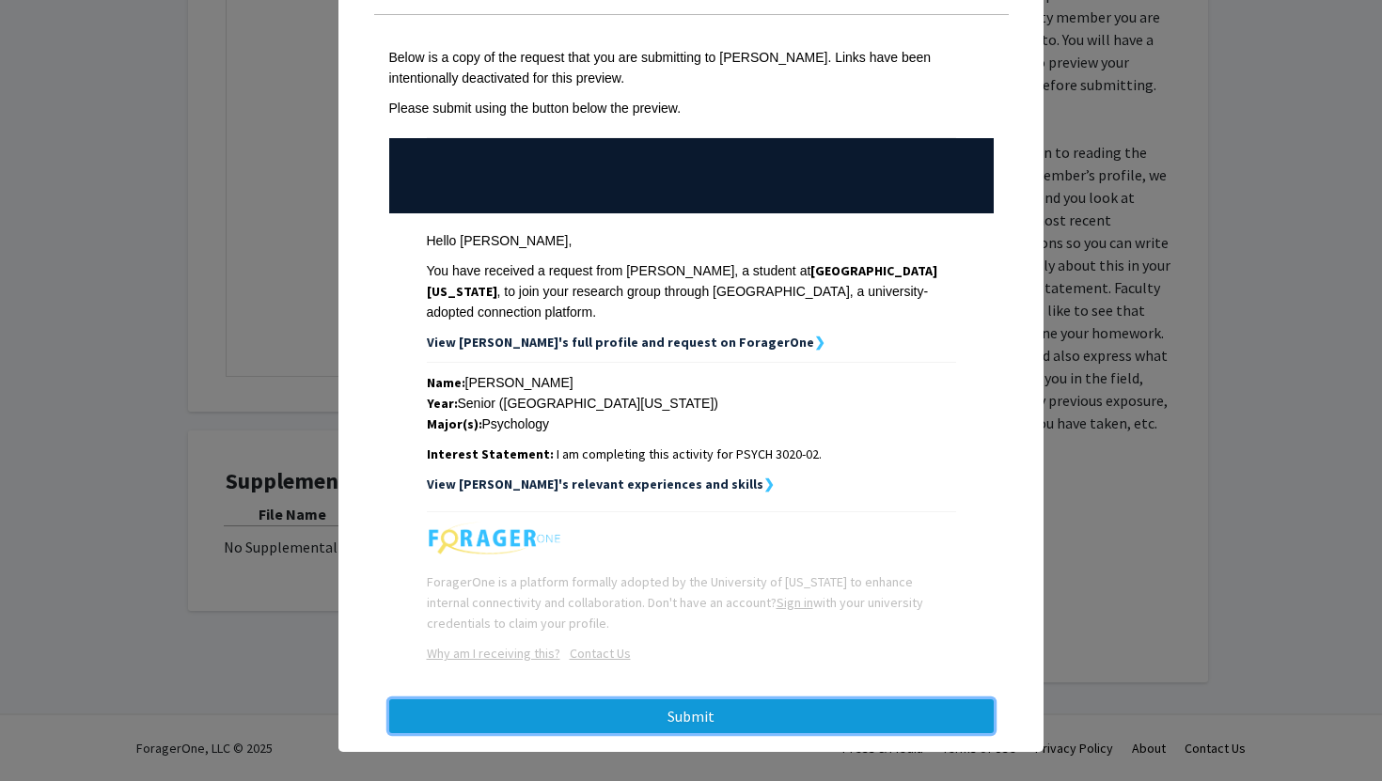
click at [731, 702] on button "Submit" at bounding box center [691, 716] width 604 height 34
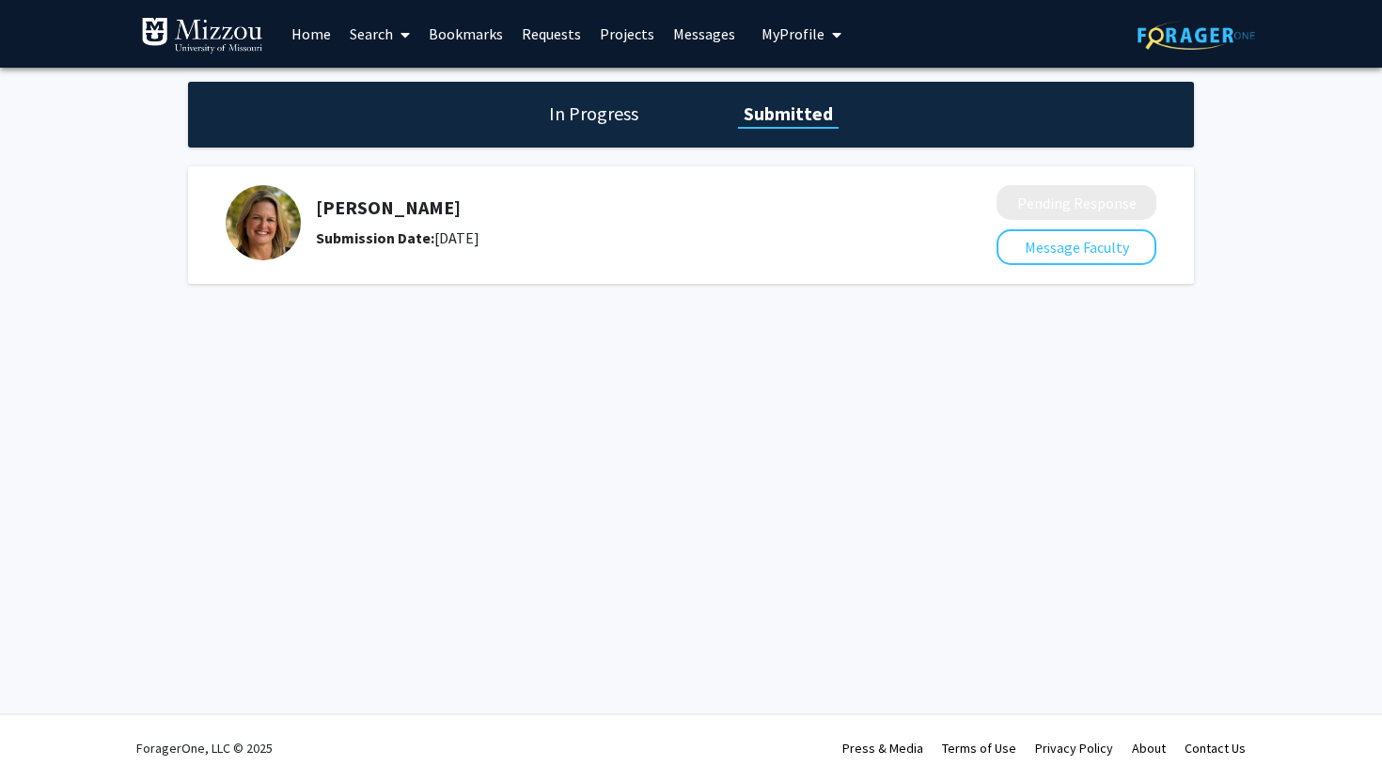
click at [775, 37] on span "My Profile" at bounding box center [792, 33] width 63 height 19
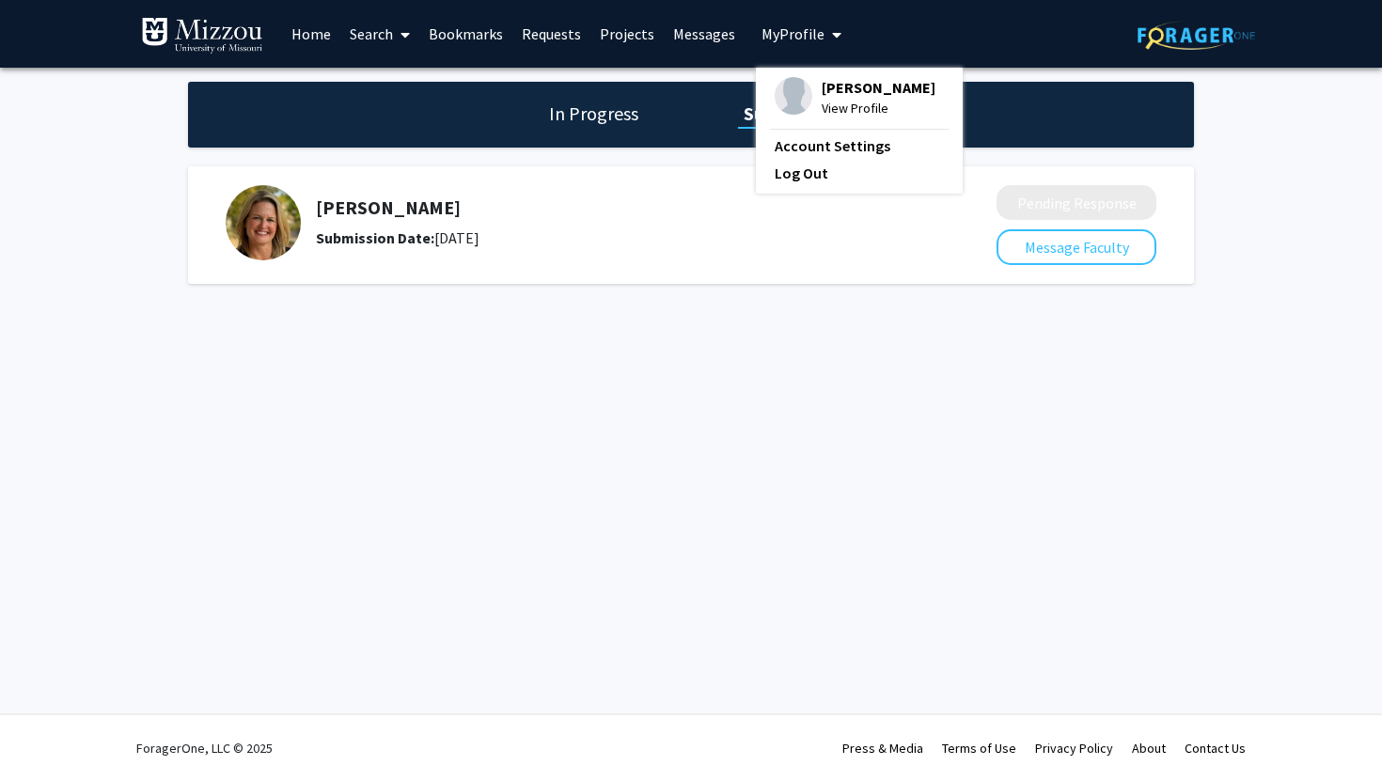
click at [790, 99] on img at bounding box center [794, 96] width 38 height 38
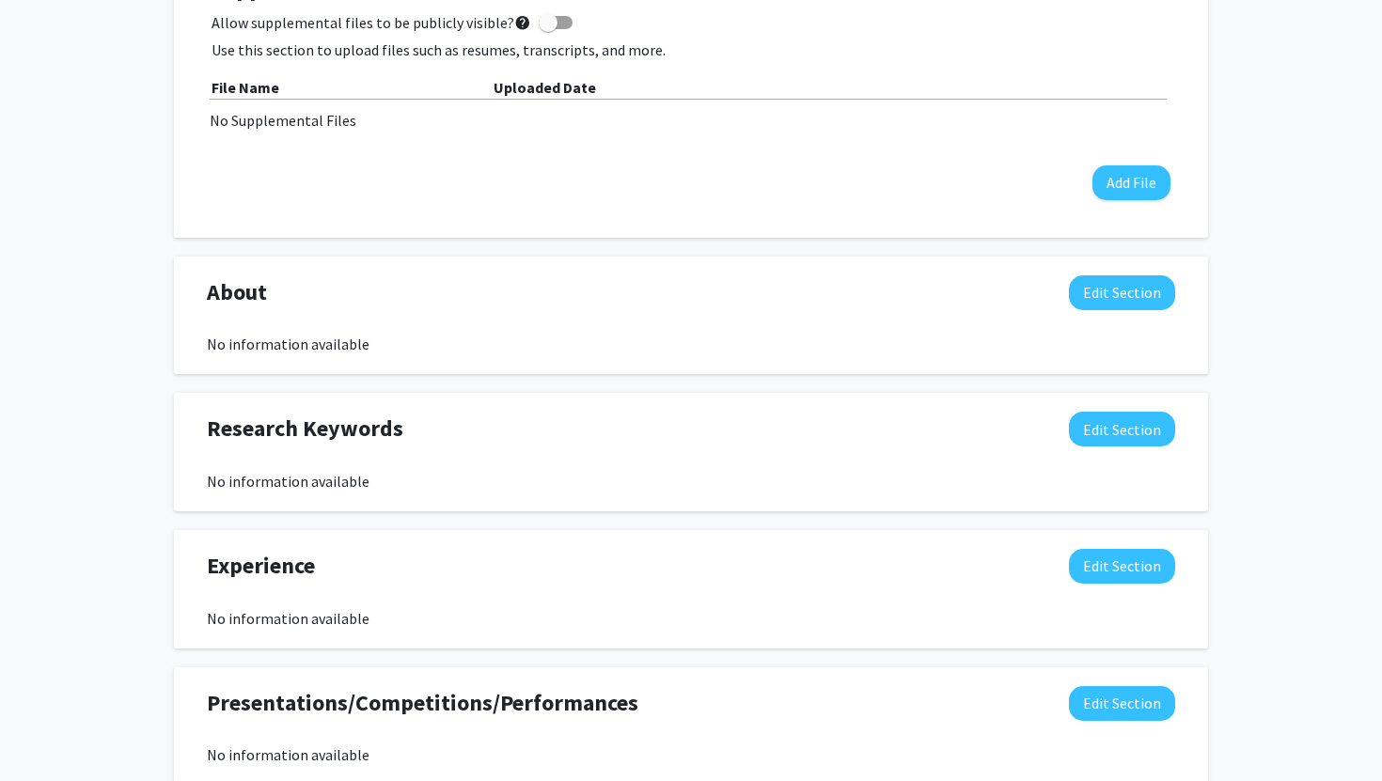
scroll to position [642, 0]
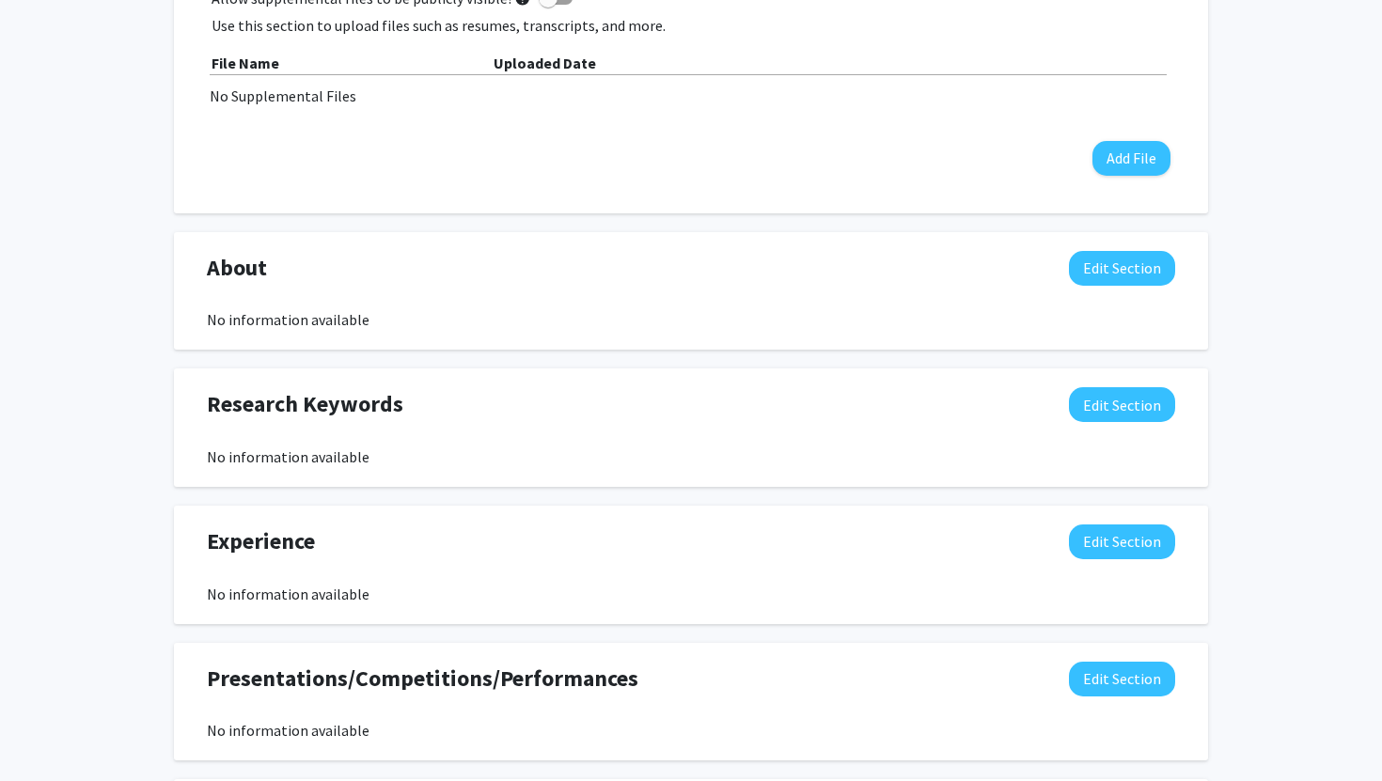
click at [1071, 271] on div "About Edit Section" at bounding box center [691, 272] width 996 height 43
click at [1096, 271] on button "Edit Section" at bounding box center [1122, 268] width 106 height 35
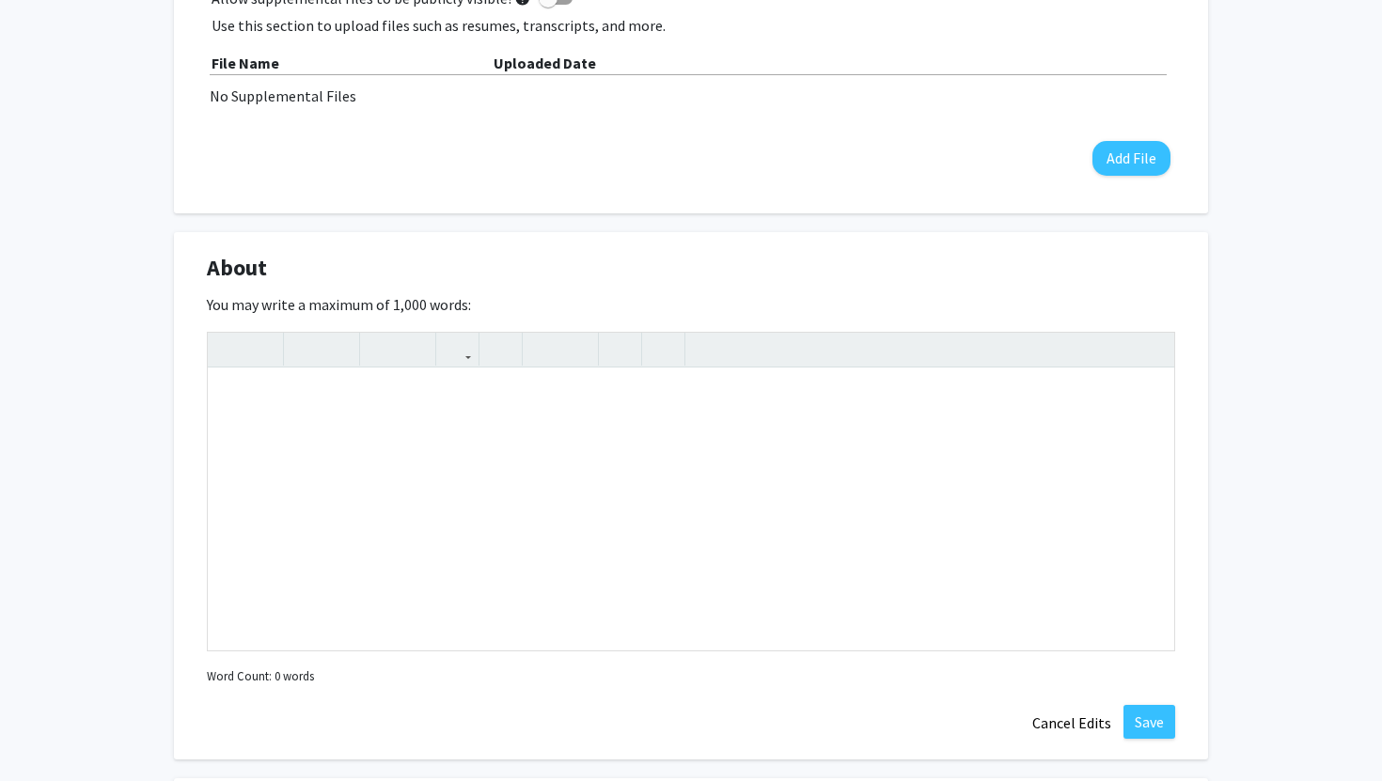
click at [1096, 271] on div "About Edit Section" at bounding box center [691, 272] width 996 height 43
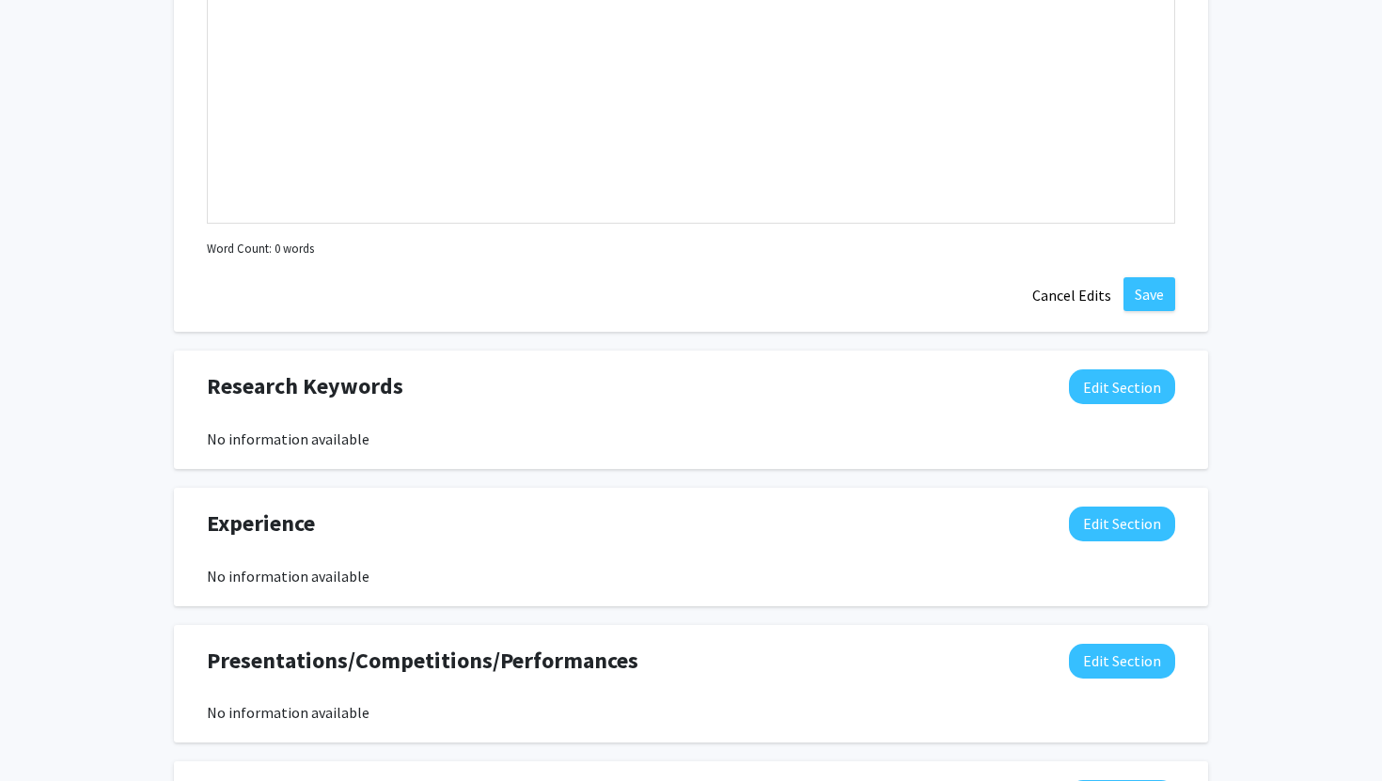
scroll to position [1087, 0]
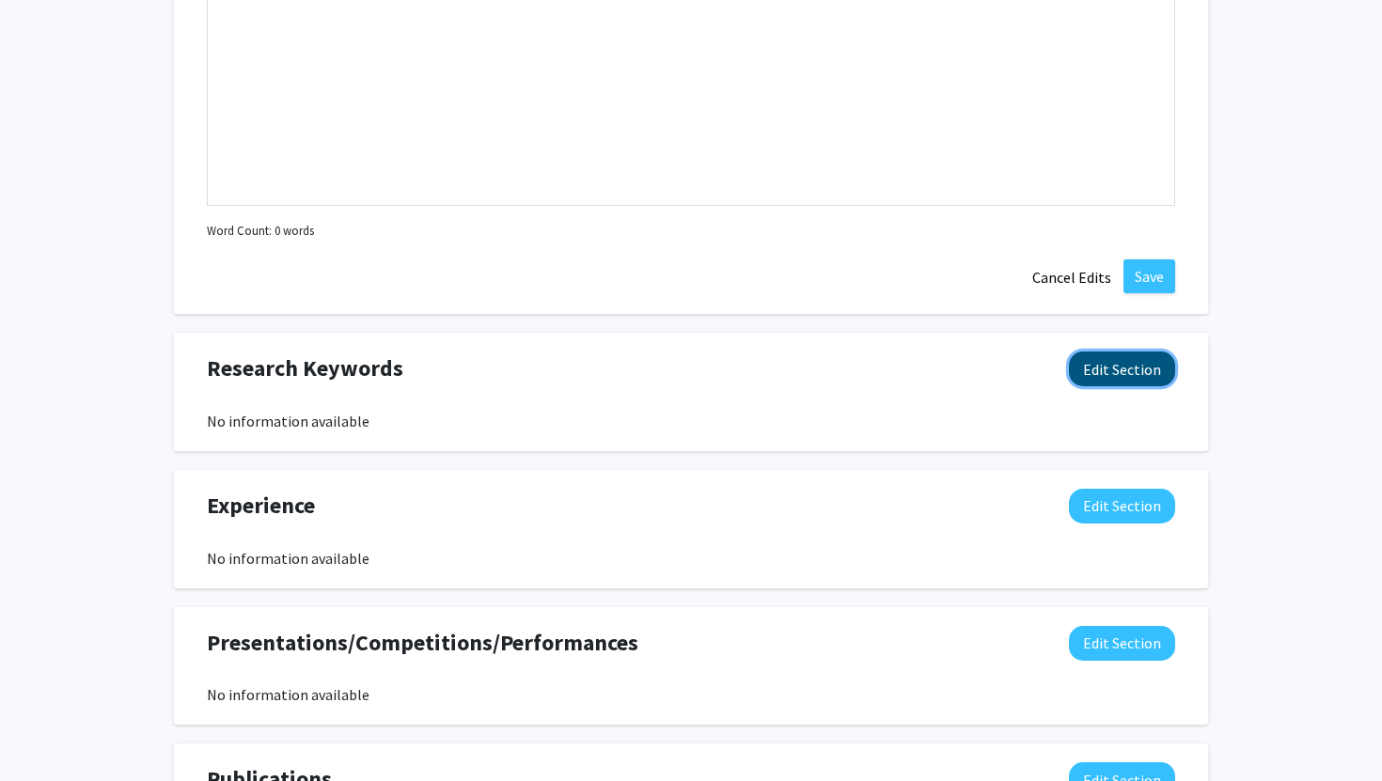
click at [1106, 373] on button "Edit Section" at bounding box center [1122, 369] width 106 height 35
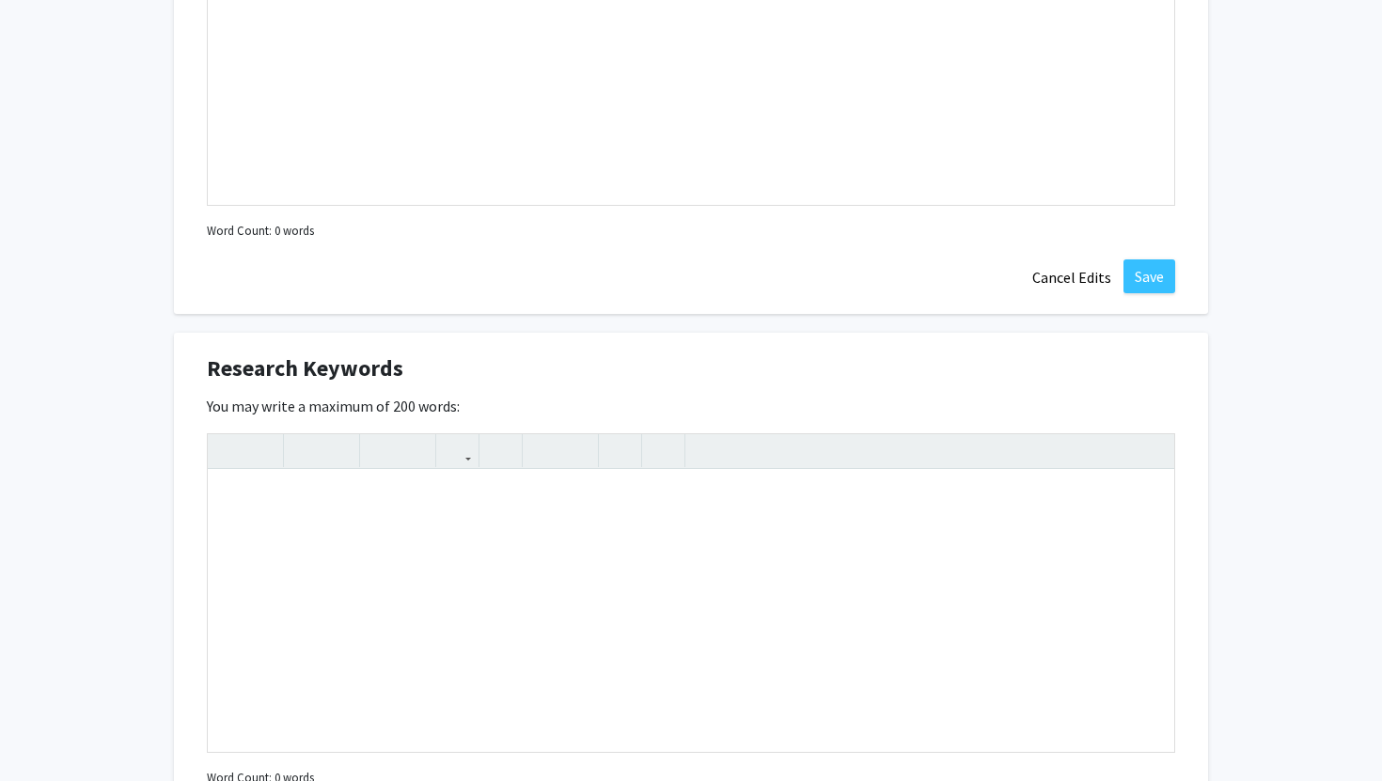
click at [1203, 392] on div "Research Keywords Edit Section You may write a maximum of 200 words: Insert lin…" at bounding box center [691, 597] width 1034 height 528
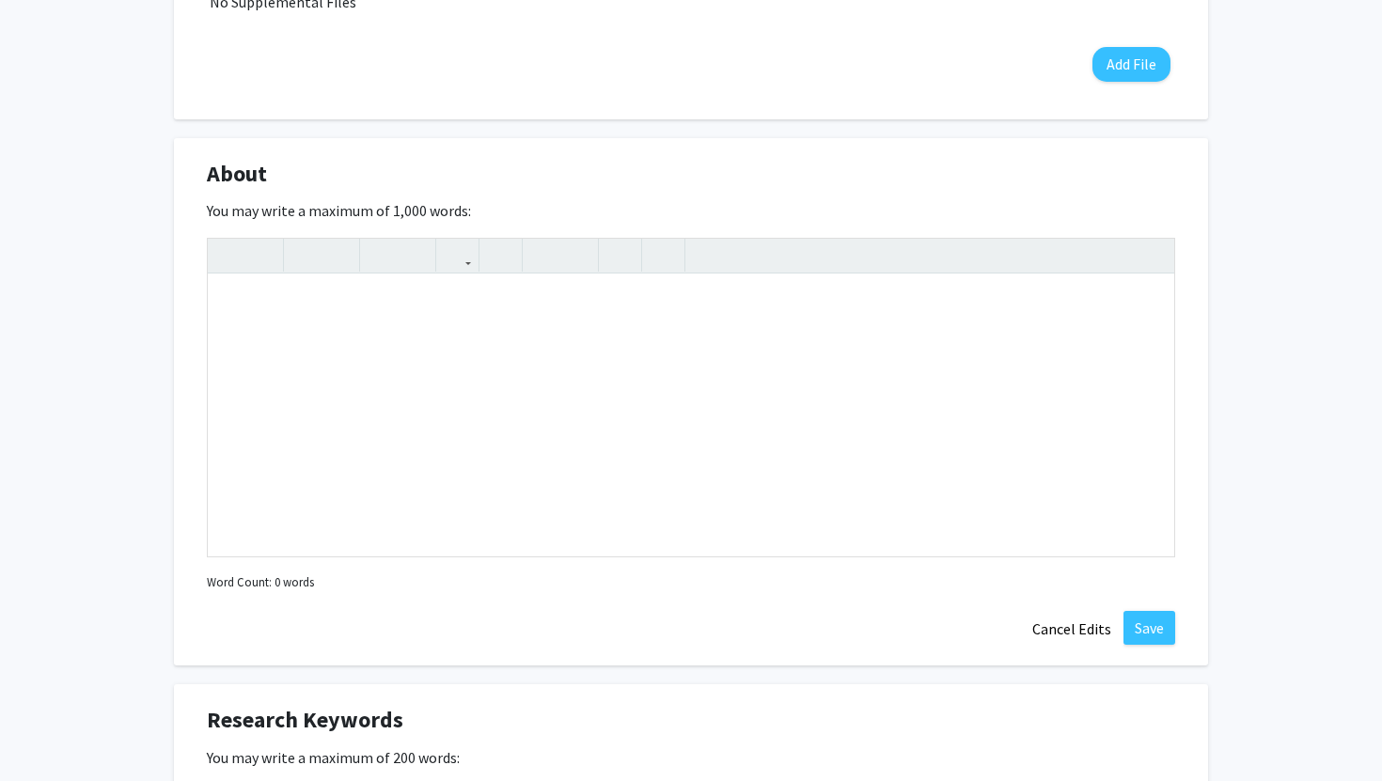
scroll to position [0, 0]
